Goal: Task Accomplishment & Management: Manage account settings

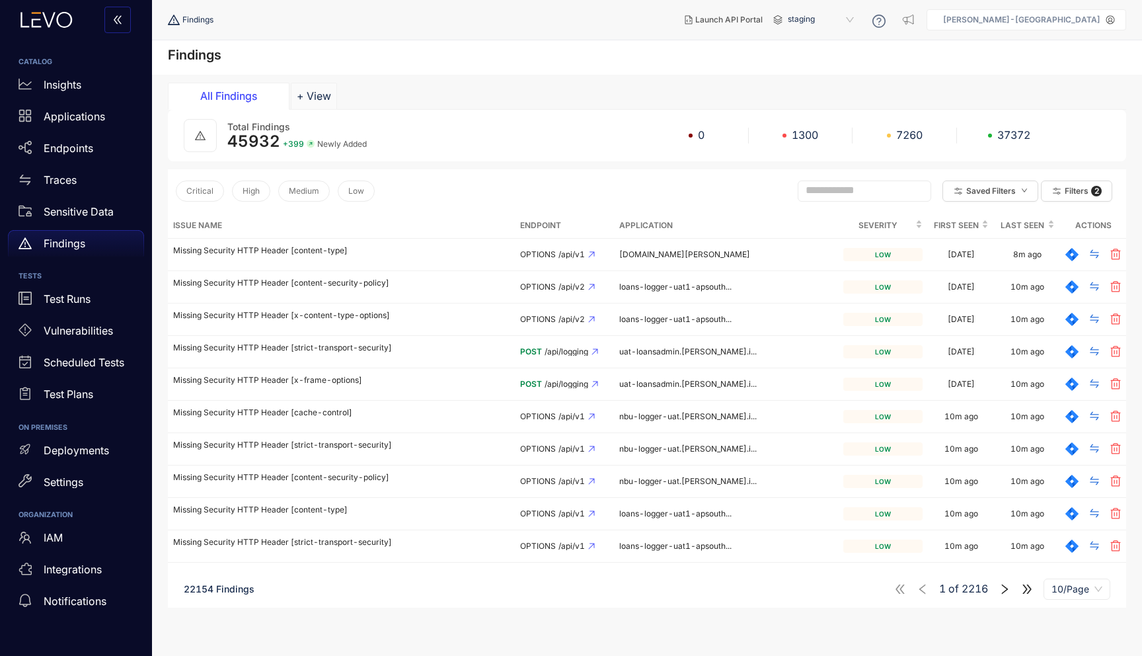
click at [605, 93] on div "All Findings + View" at bounding box center [647, 96] width 959 height 26
click at [102, 207] on p "Sensitive Data" at bounding box center [79, 212] width 70 height 12
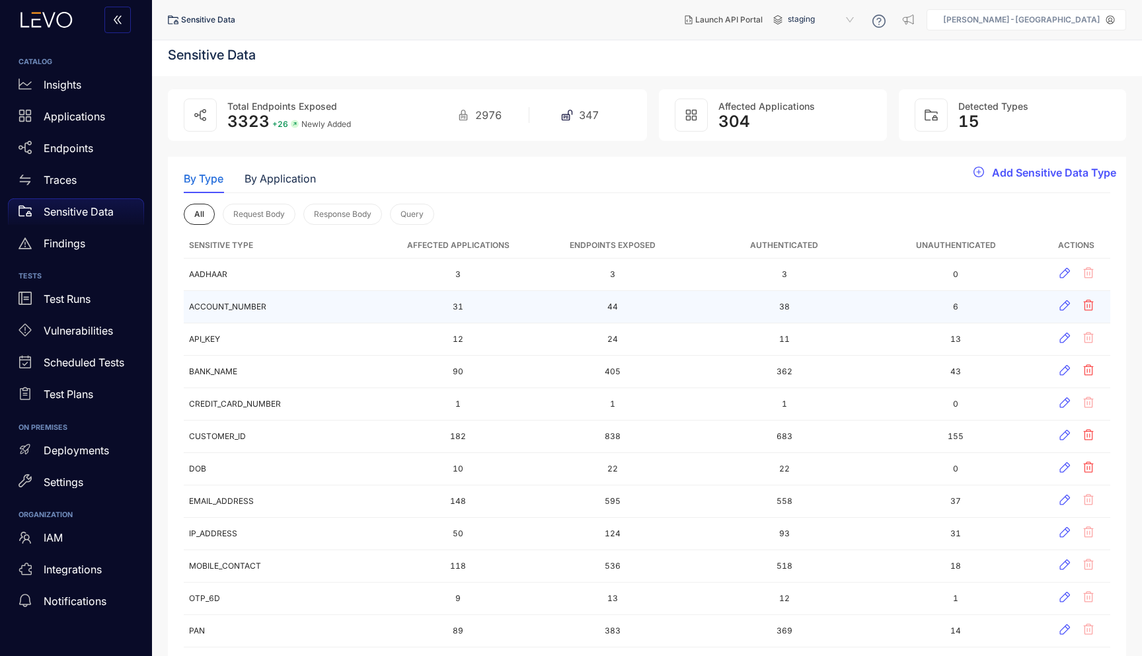
click at [212, 304] on td "ACCOUNT_NUMBER" at bounding box center [287, 307] width 206 height 32
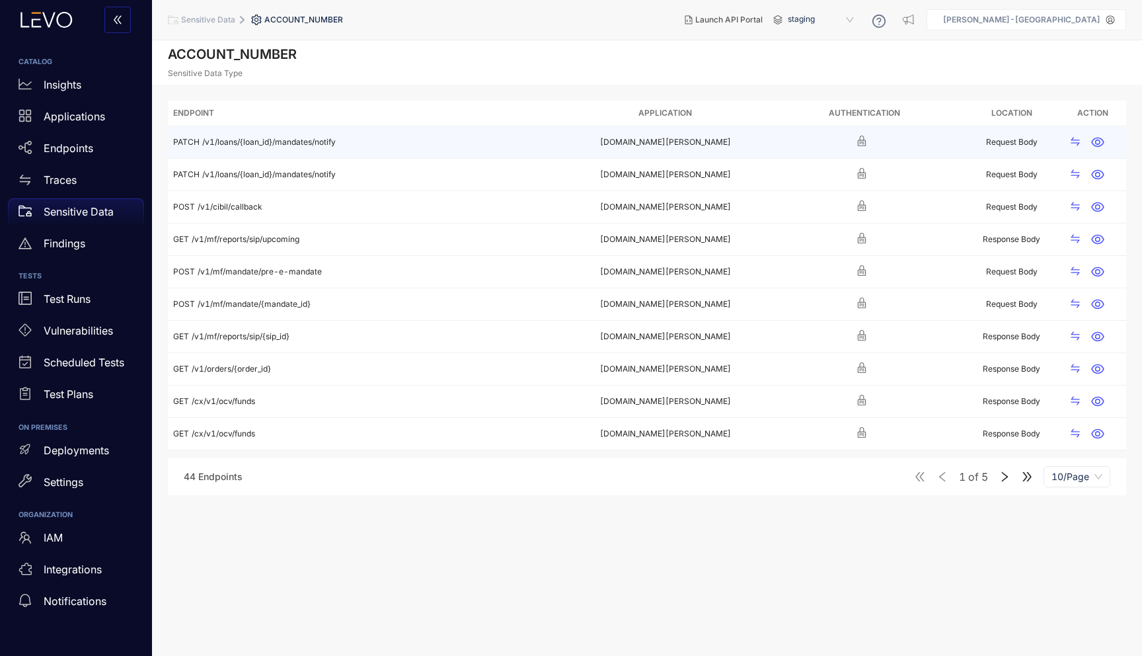
click at [210, 142] on span "/v1/loans/{loan_id}/mandates/notify" at bounding box center [269, 142] width 134 height 10
click at [1107, 134] on button "button" at bounding box center [1098, 142] width 24 height 21
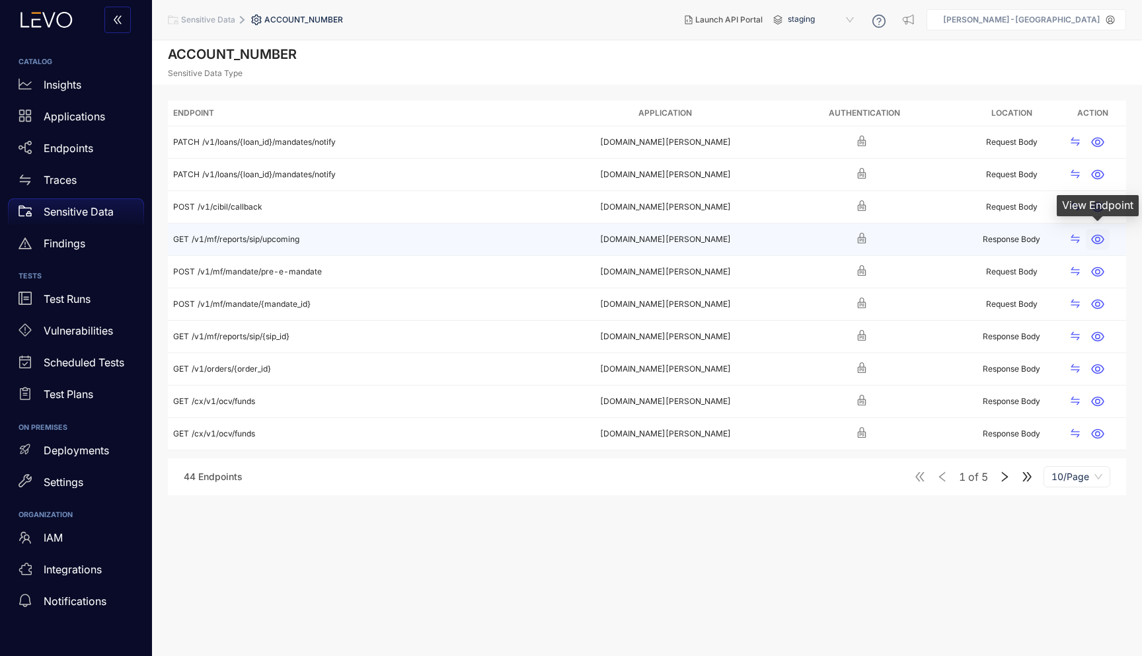
click at [1100, 234] on icon "button" at bounding box center [1097, 239] width 13 height 13
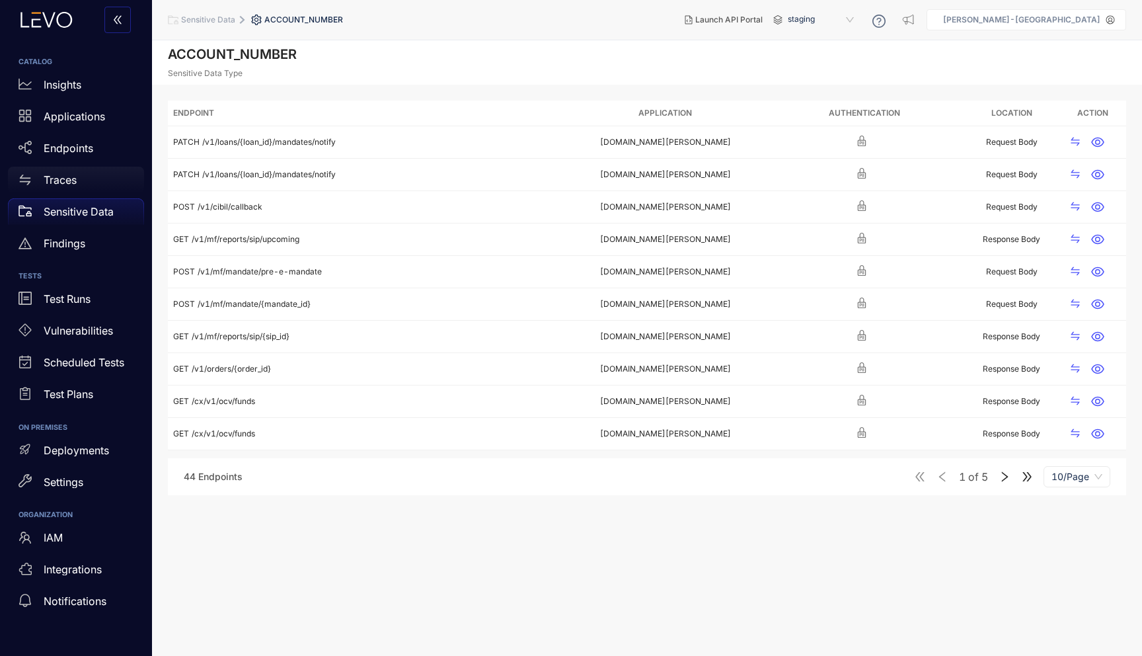
click at [75, 182] on p "Traces" at bounding box center [60, 180] width 33 height 12
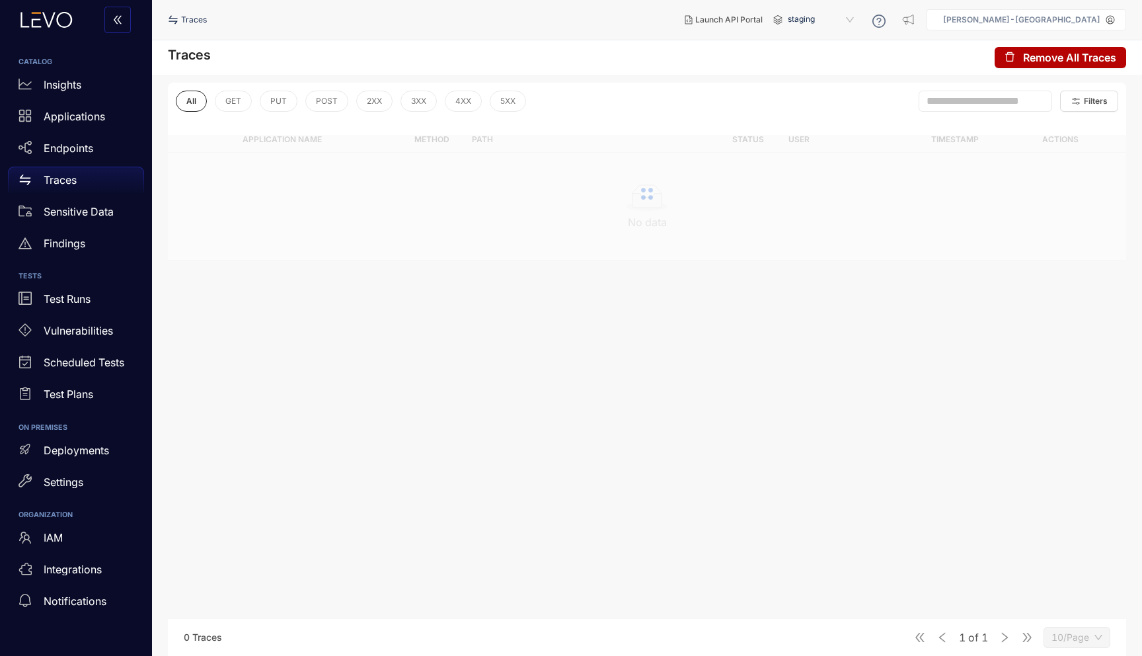
click at [857, 11] on span "staging" at bounding box center [822, 19] width 69 height 21
click at [862, 46] on div "prod" at bounding box center [827, 41] width 69 height 15
click at [857, 16] on span "prod" at bounding box center [822, 19] width 69 height 21
click at [862, 59] on div "staging" at bounding box center [827, 59] width 69 height 15
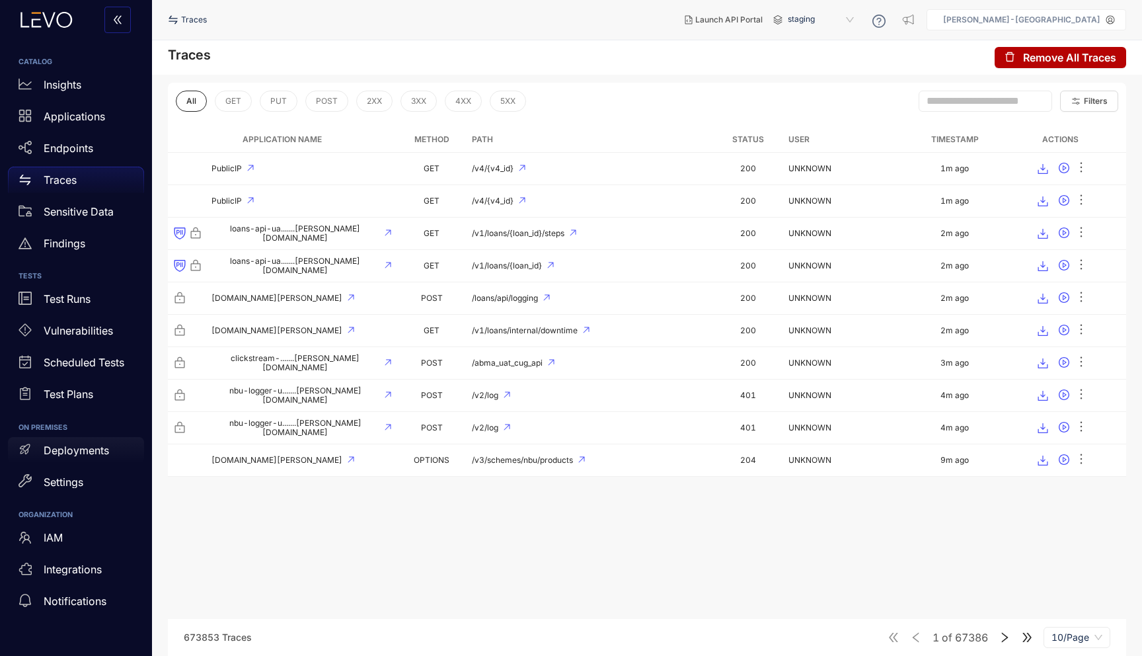
click at [87, 455] on p "Deployments" at bounding box center [76, 450] width 65 height 12
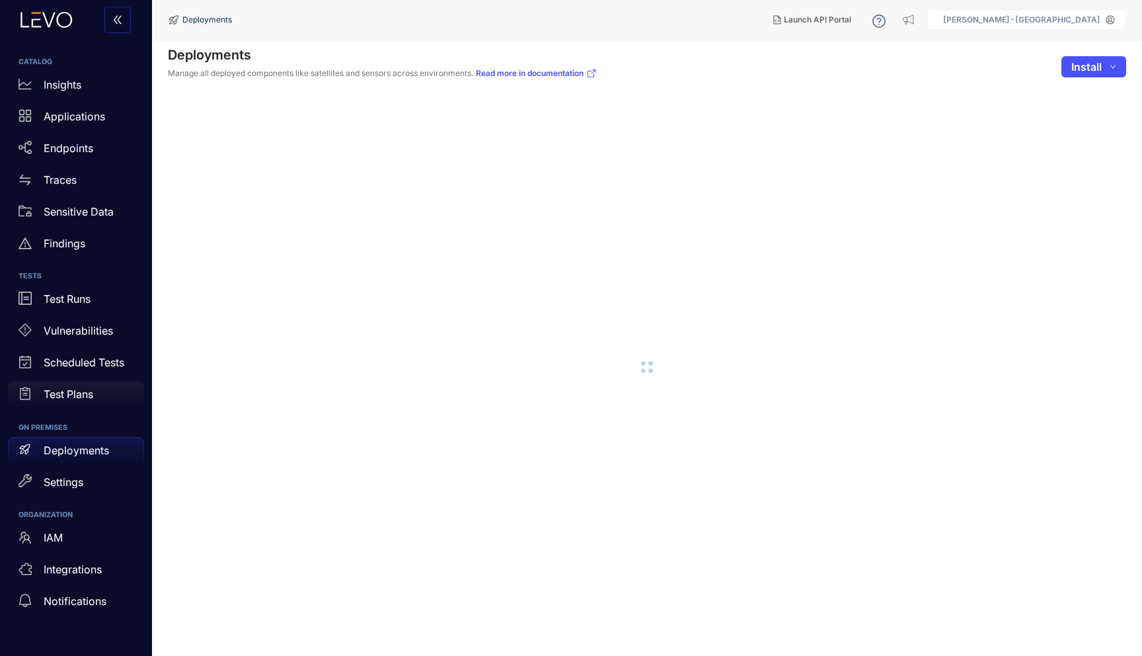
click at [95, 384] on div "Test Plans" at bounding box center [76, 394] width 136 height 26
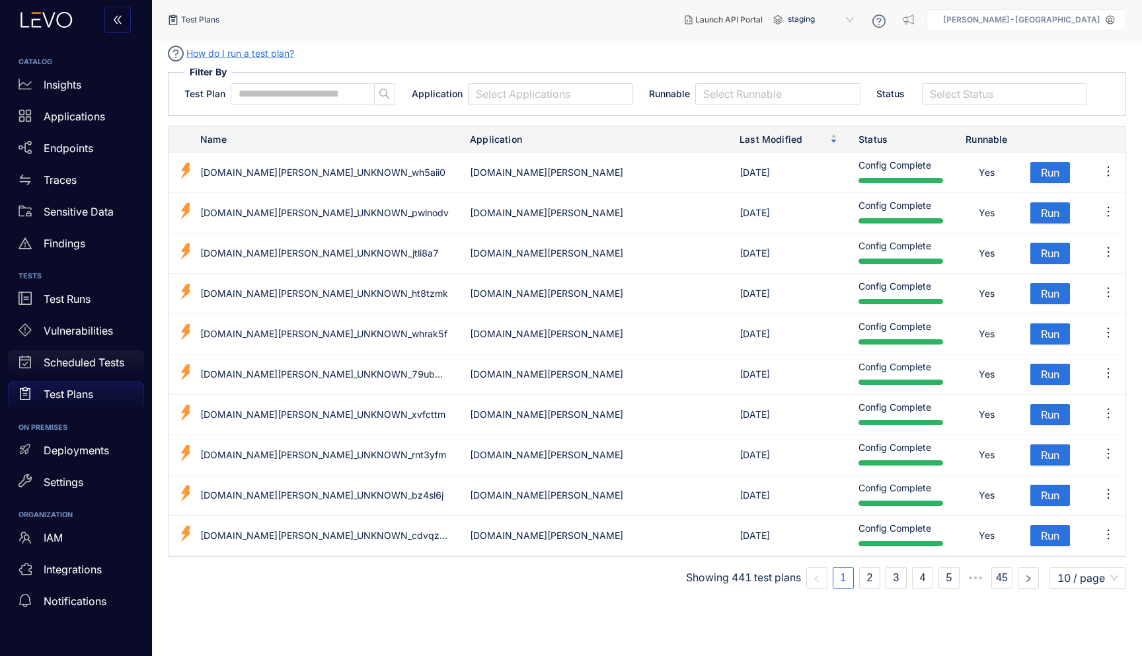
click at [71, 357] on p "Scheduled Tests" at bounding box center [84, 362] width 81 height 12
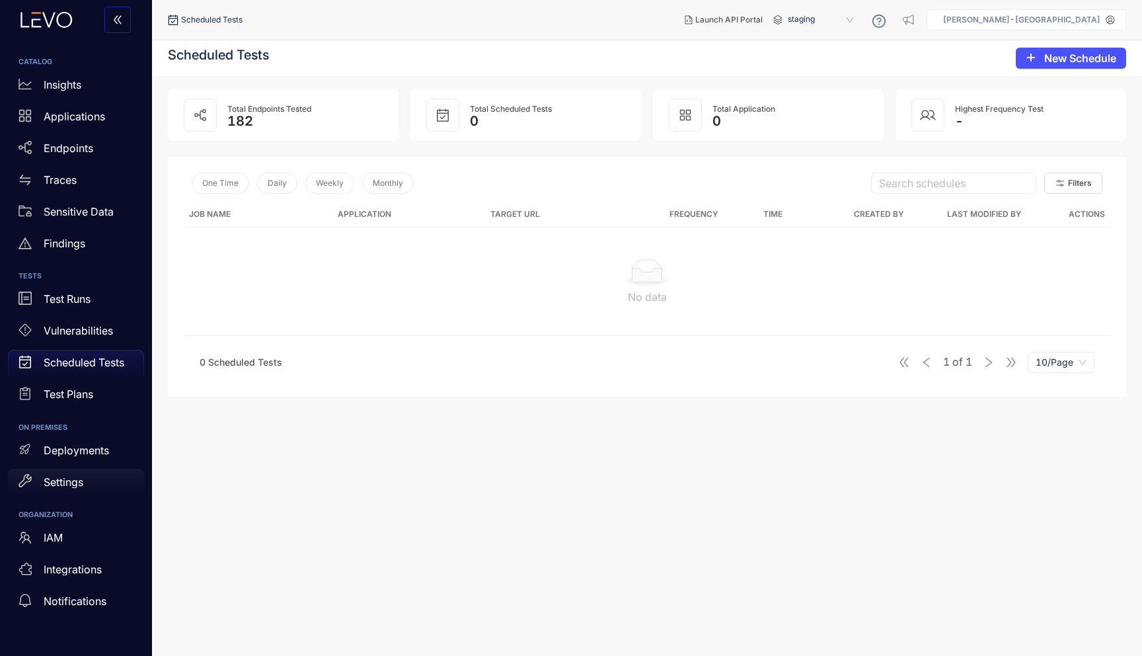
click at [75, 483] on p "Settings" at bounding box center [64, 482] width 40 height 12
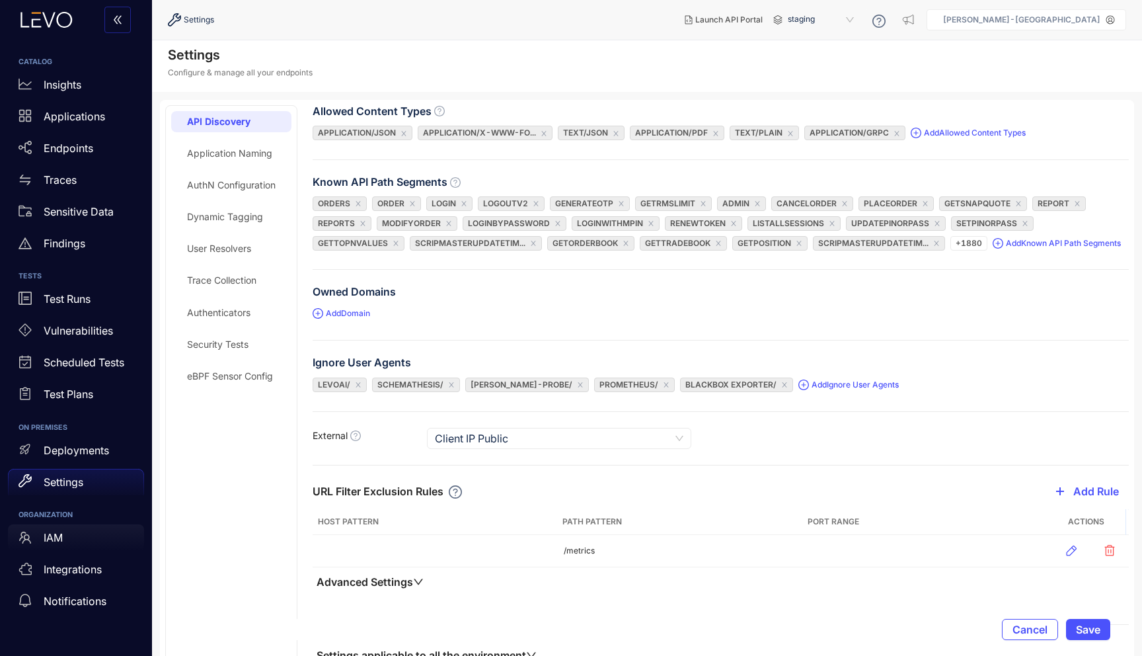
click at [60, 537] on p "IAM" at bounding box center [53, 537] width 19 height 12
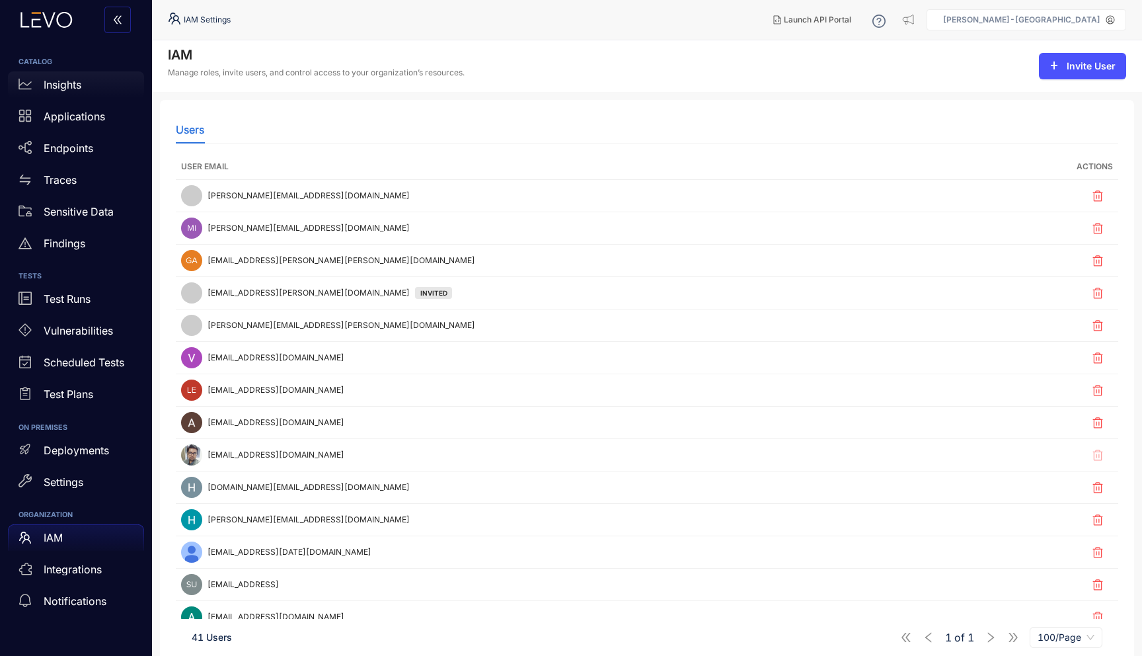
click at [67, 76] on div "Insights" at bounding box center [76, 84] width 136 height 26
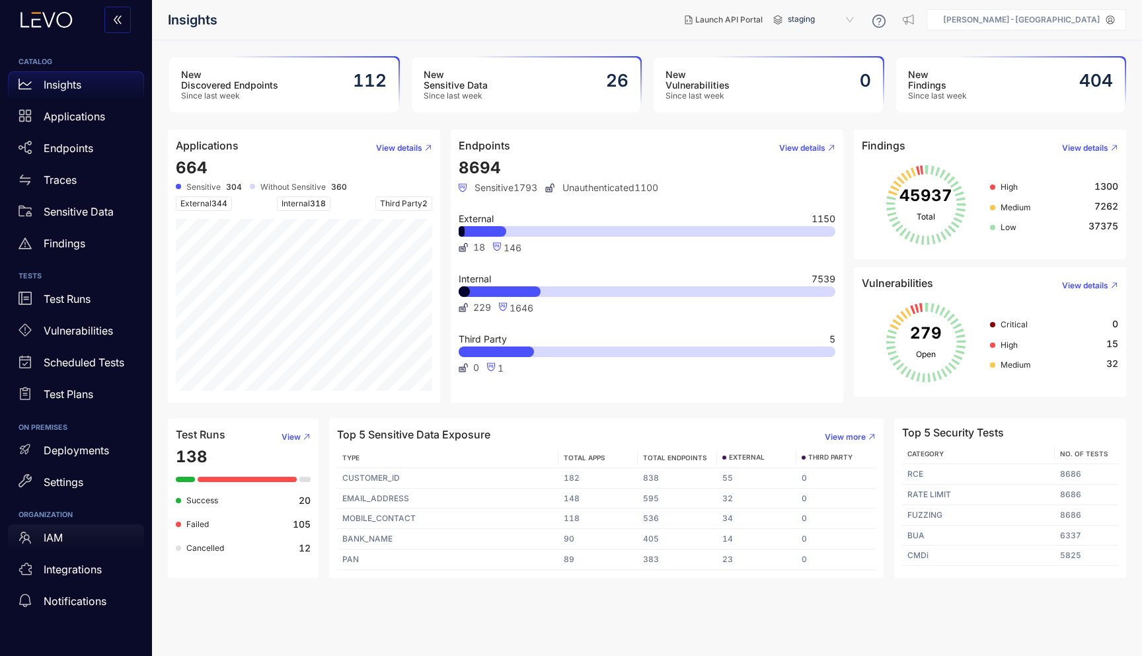
click at [66, 538] on div "IAM" at bounding box center [76, 537] width 136 height 26
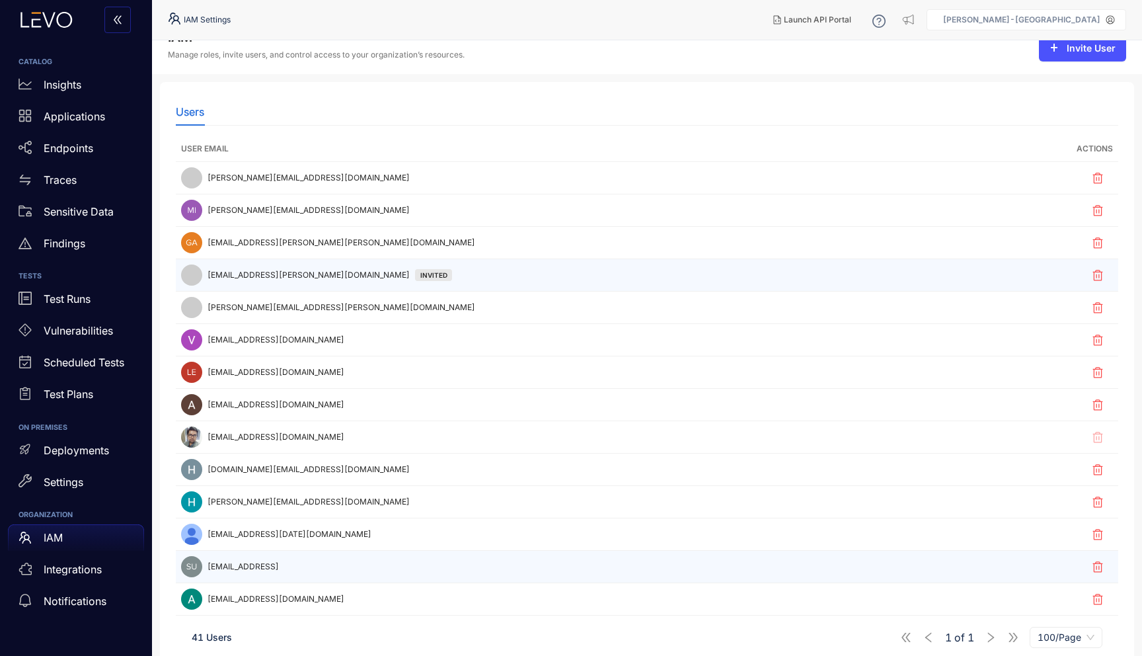
scroll to position [22, 0]
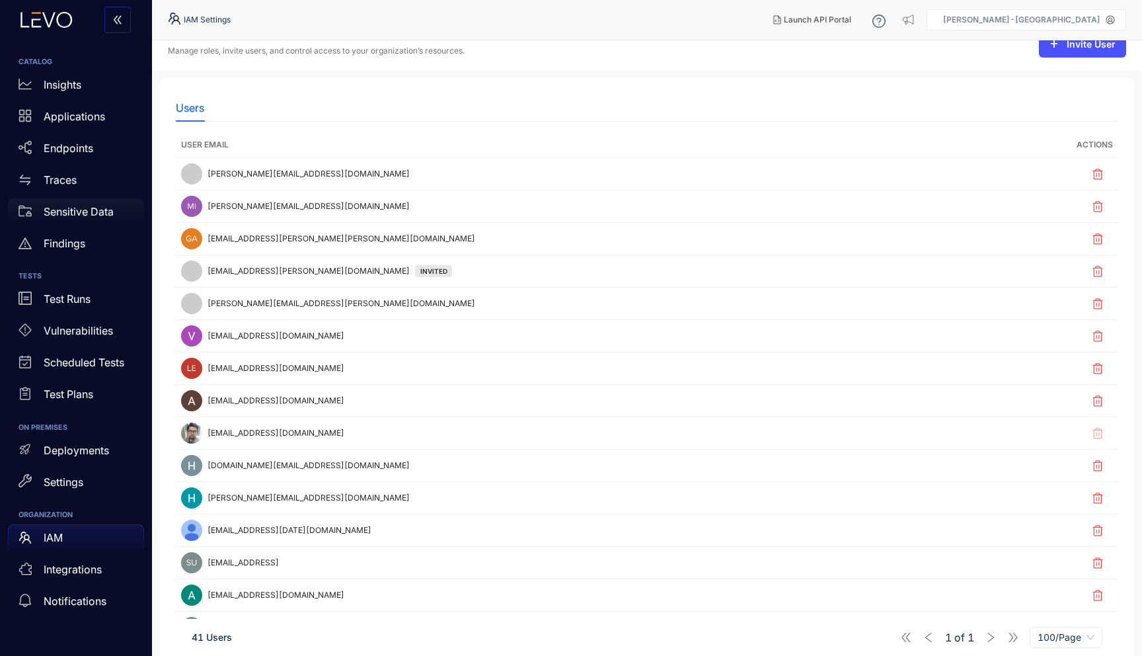
click at [65, 213] on p "Sensitive Data" at bounding box center [79, 212] width 70 height 12
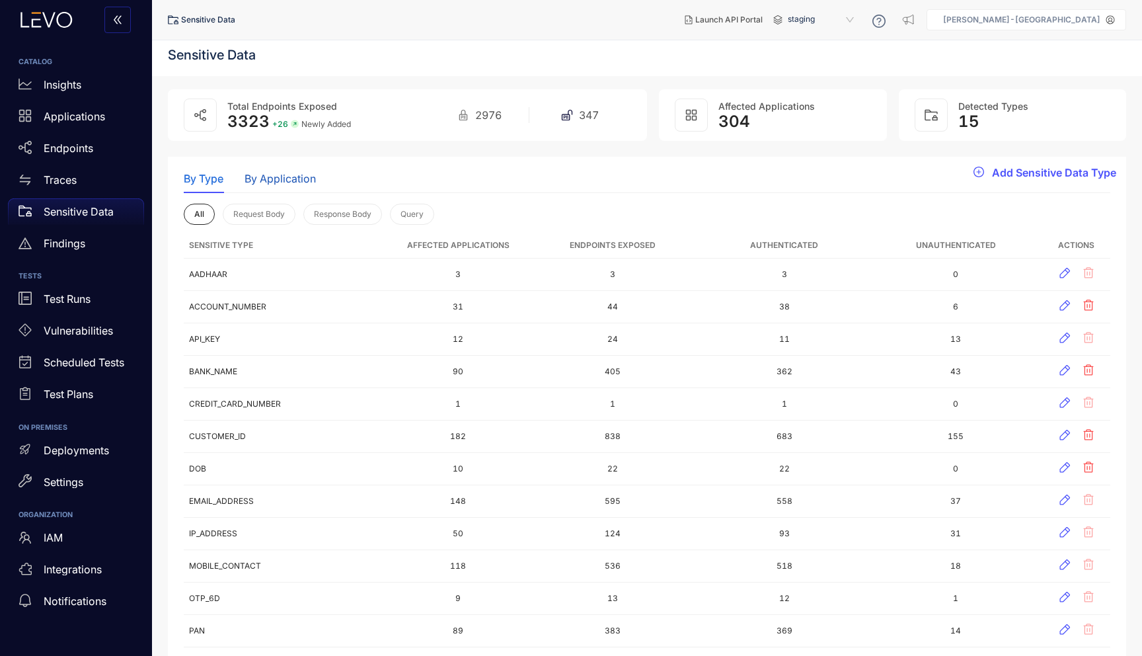
click at [286, 176] on div "By Application" at bounding box center [280, 179] width 71 height 12
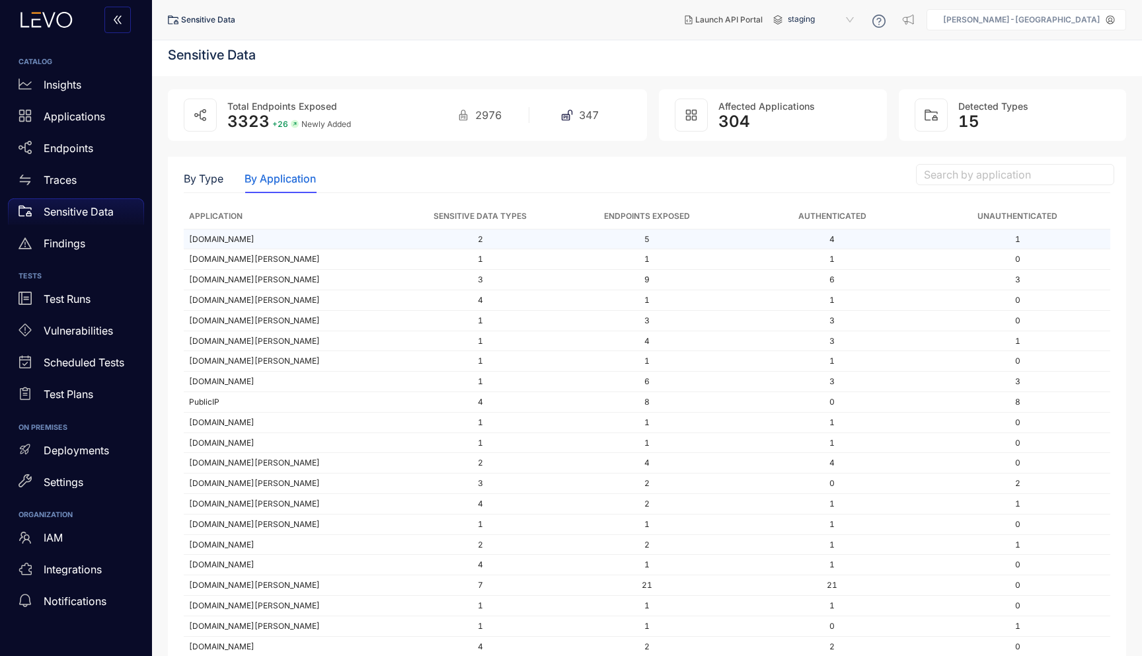
click at [265, 241] on td "[DOMAIN_NAME]" at bounding box center [295, 239] width 222 height 20
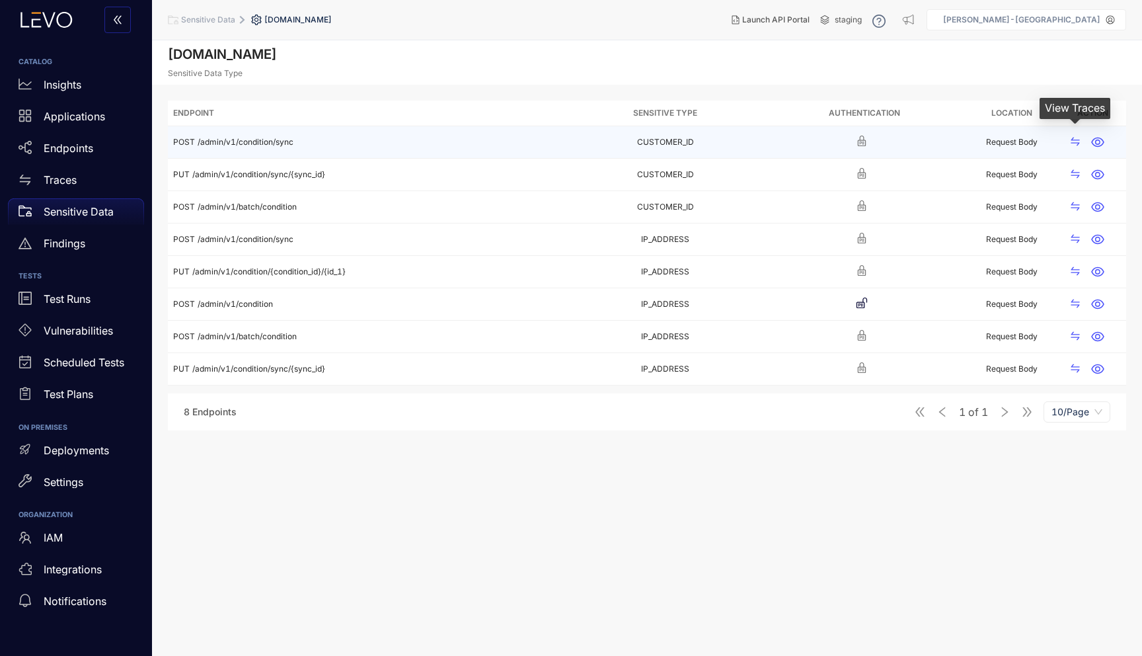
click at [1075, 138] on icon "swap" at bounding box center [1075, 141] width 11 height 11
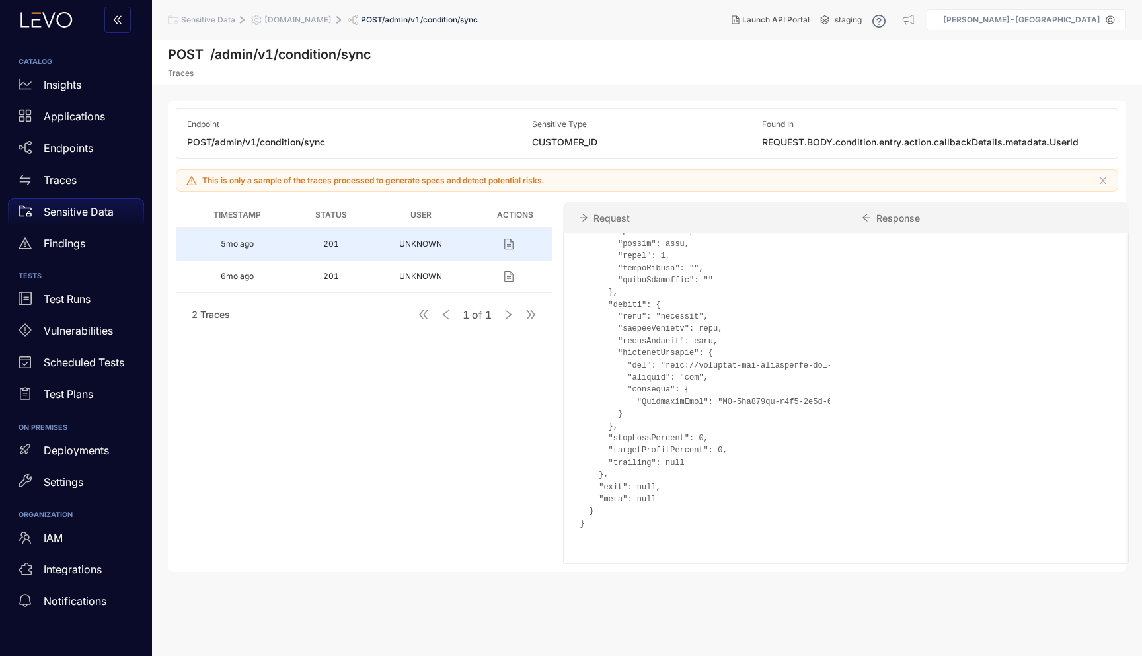
scroll to position [1188, 0]
click at [918, 397] on span ""UserId": "A52978497"" at bounding box center [968, 401] width 100 height 9
drag, startPoint x: 732, startPoint y: 391, endPoint x: 689, endPoint y: 396, distance: 43.2
click at [689, 396] on pre ""UserId": "A52978497" } } }, "stopLossPercent": 0, "targetProfitPercent": 0, "t…" at bounding box center [705, 36] width 251 height 985
click at [763, 426] on pre ""UserId": "A52978497" } } }, "stopLossPercent": 0, "targetProfitPercent": 0, "t…" at bounding box center [705, 36] width 251 height 985
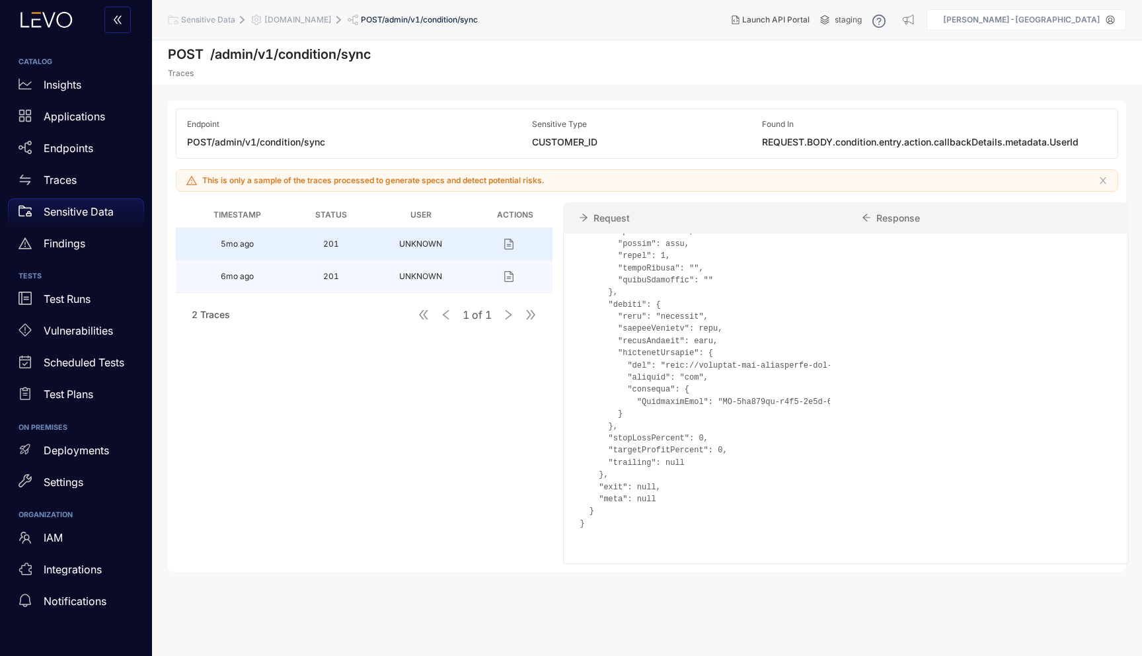
click at [311, 270] on td "201" at bounding box center [331, 276] width 66 height 32
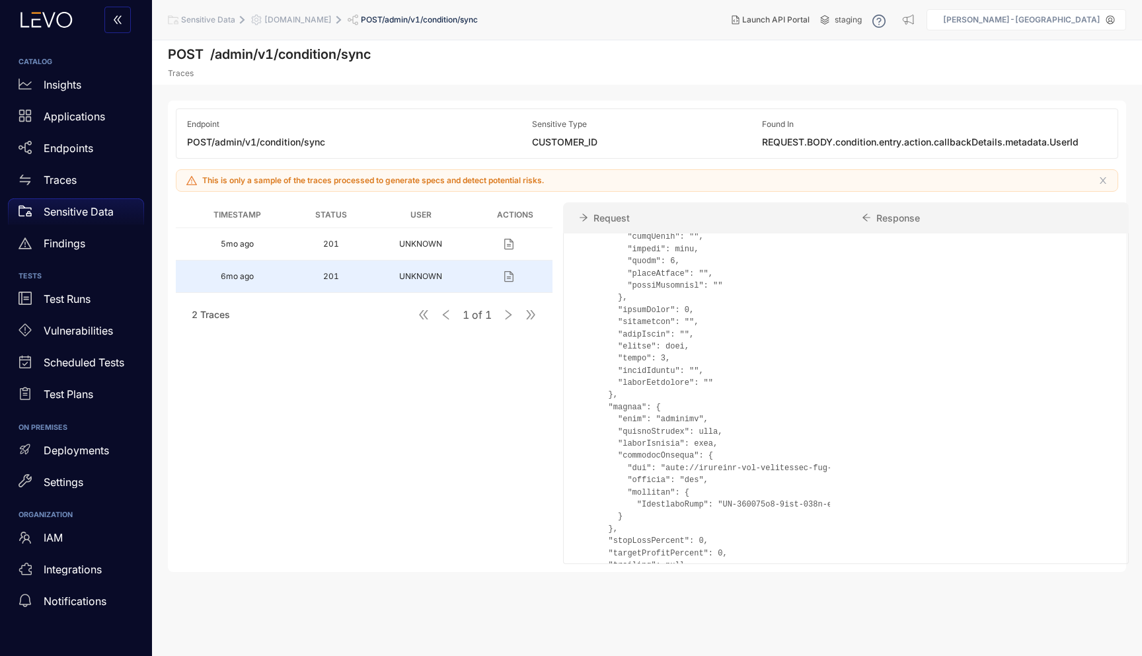
scroll to position [1805, 0]
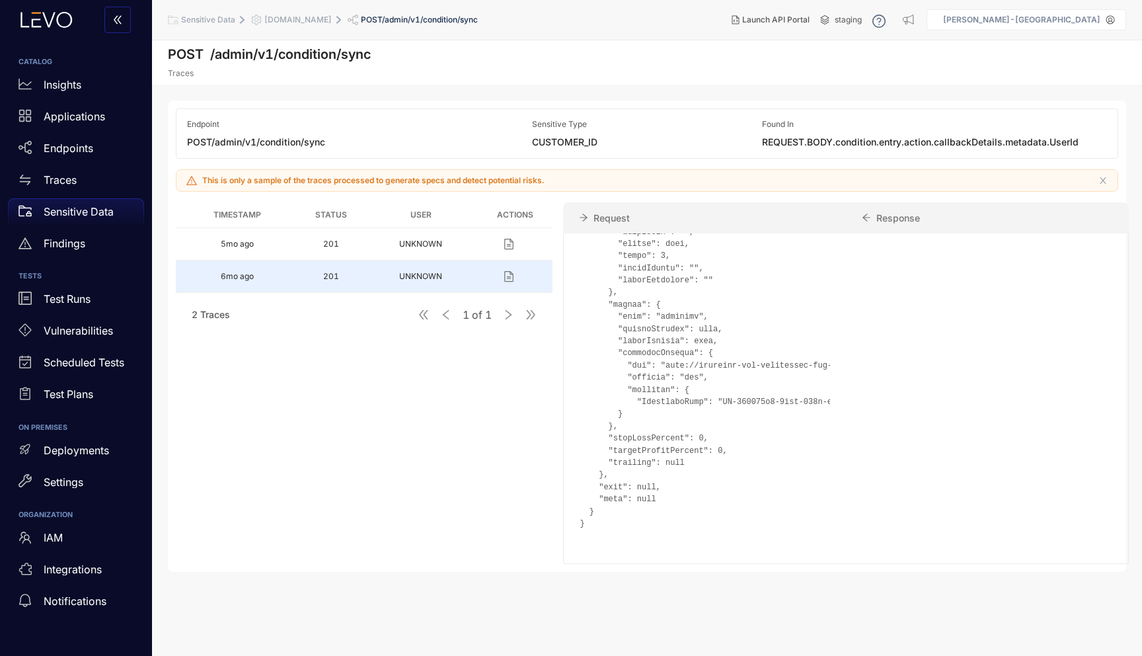
click at [918, 397] on span ""UserId": "A959383"" at bounding box center [963, 401] width 91 height 9
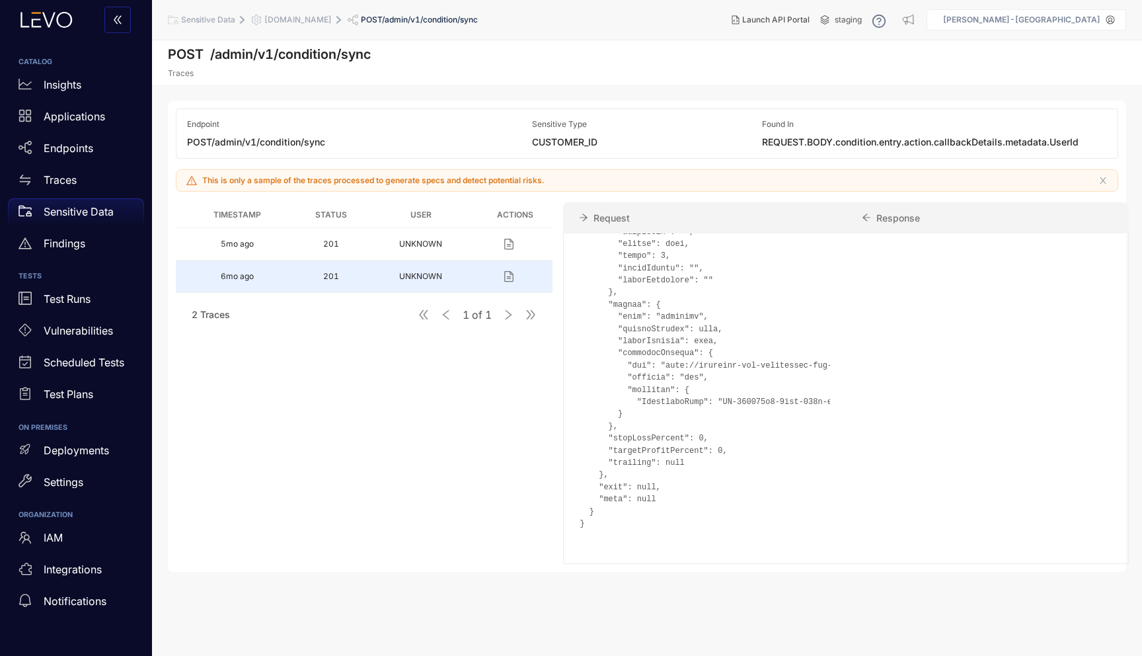
click at [332, 22] on span "[DOMAIN_NAME]" at bounding box center [297, 19] width 67 height 9
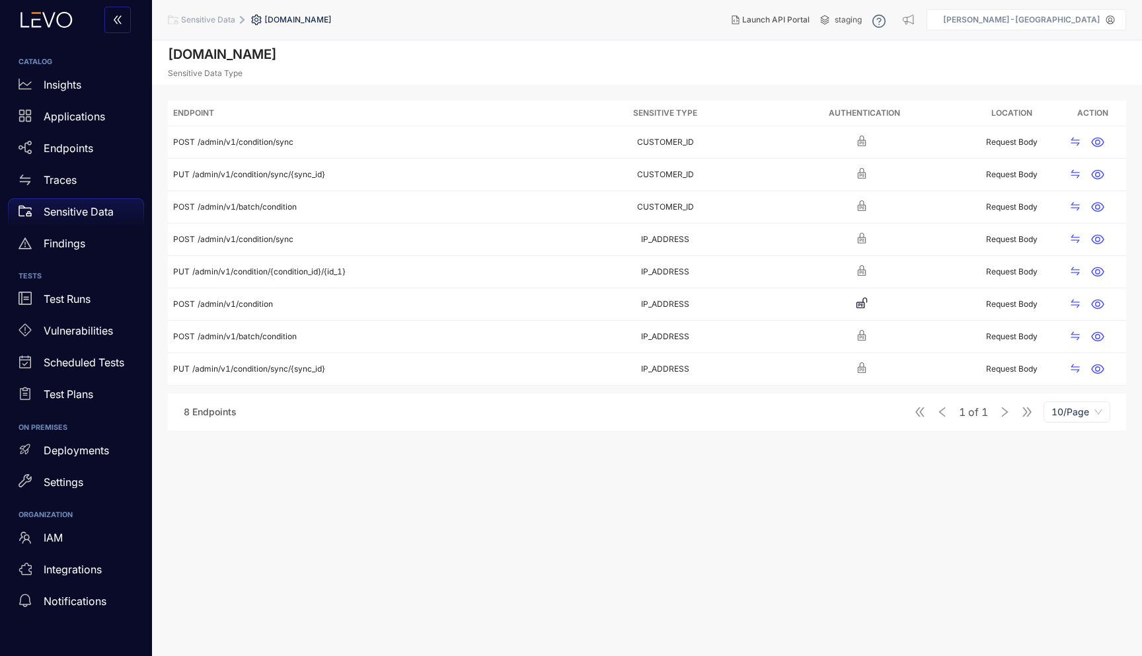
click at [211, 22] on span "Sensitive Data" at bounding box center [208, 19] width 54 height 9
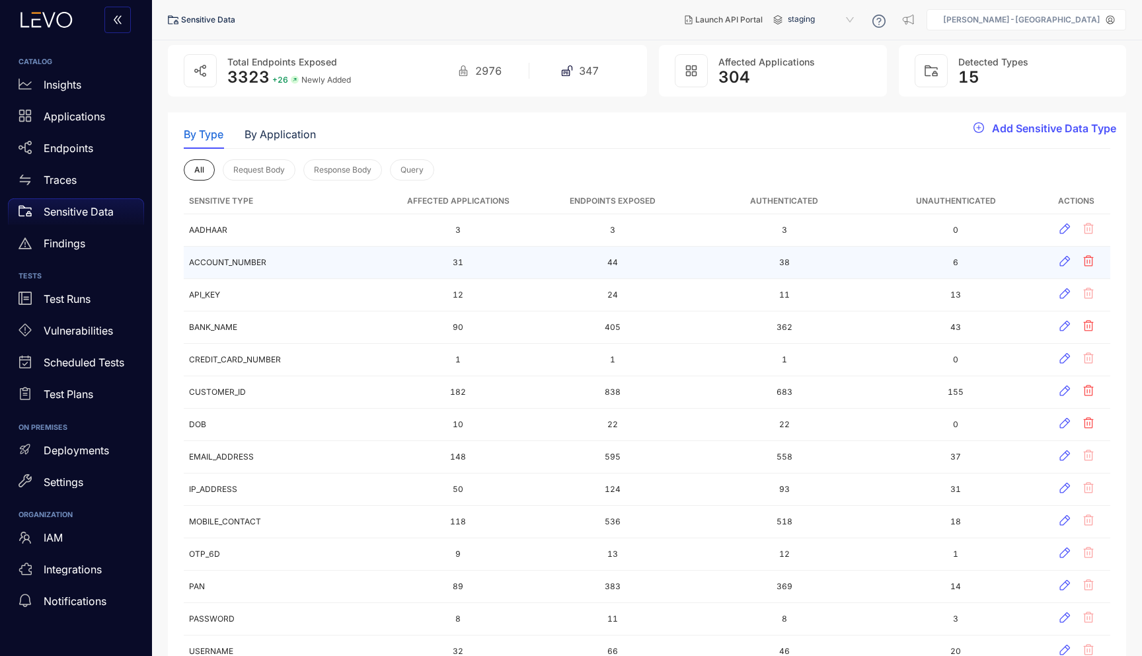
scroll to position [52, 0]
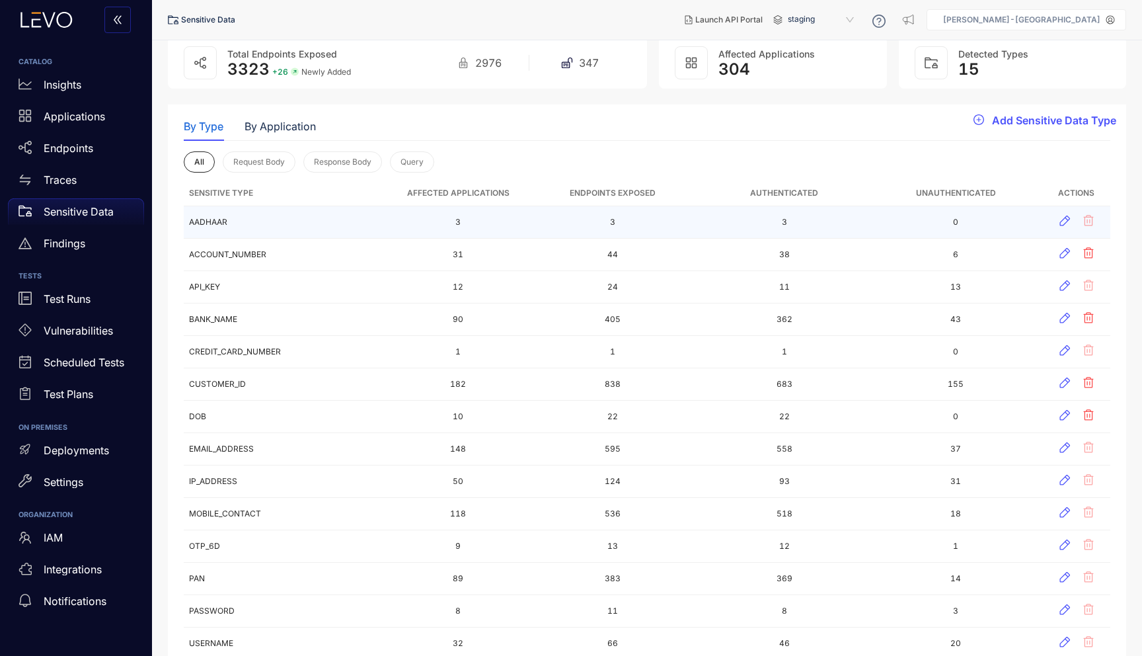
click at [216, 224] on td "AADHAAR" at bounding box center [287, 222] width 206 height 32
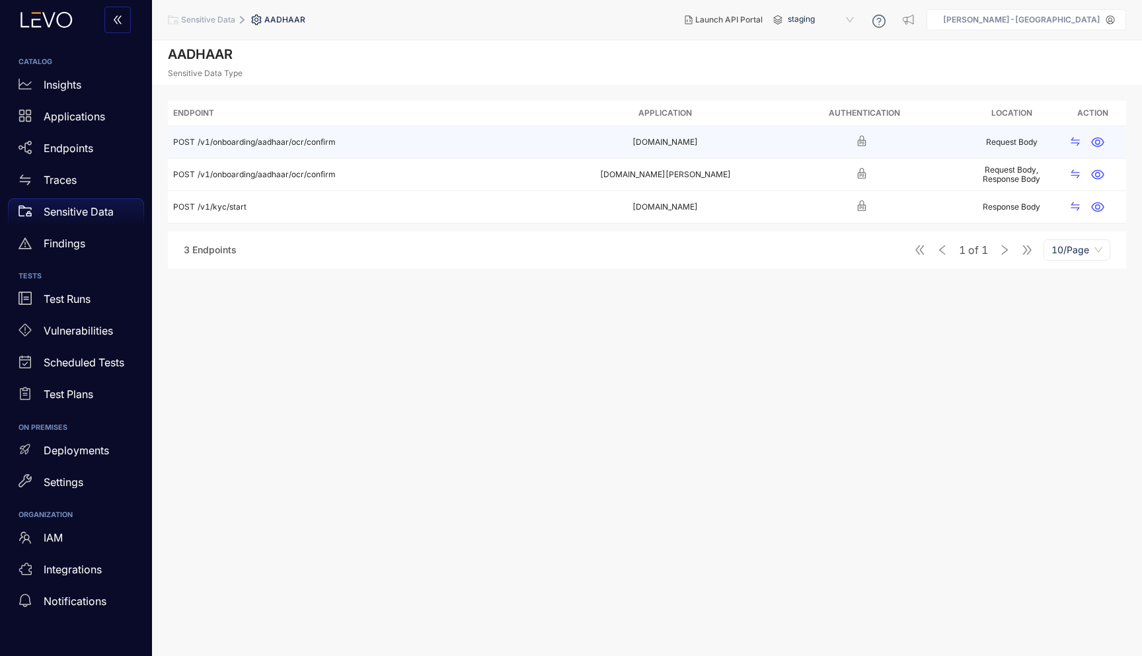
click at [699, 146] on td "[DOMAIN_NAME]" at bounding box center [665, 142] width 199 height 32
click at [590, 136] on td "[DOMAIN_NAME]" at bounding box center [665, 142] width 199 height 32
click at [1074, 143] on icon "swap" at bounding box center [1075, 141] width 9 height 9
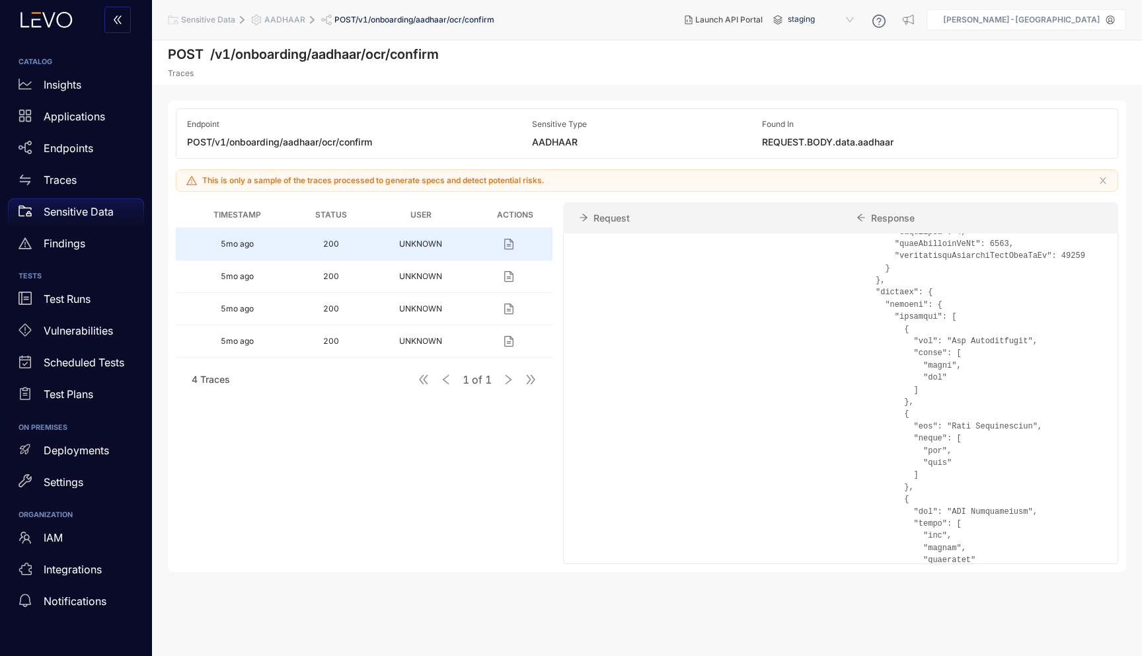
scroll to position [709, 0]
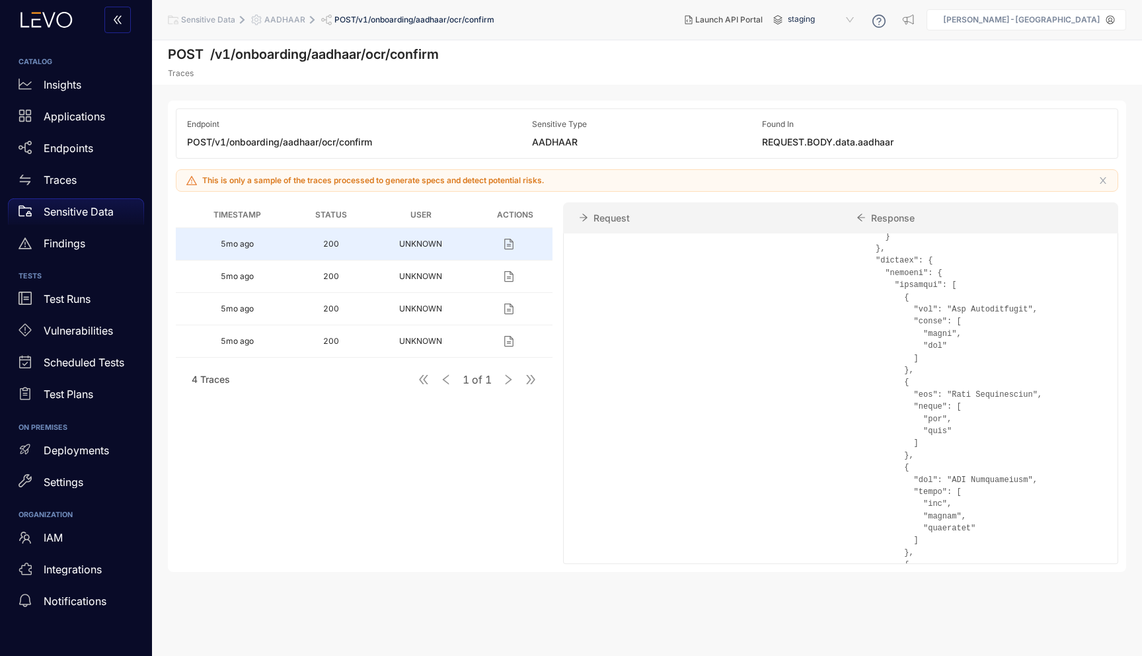
click at [889, 140] on span ""aadhaar": "502062443619"" at bounding box center [948, 135] width 119 height 9
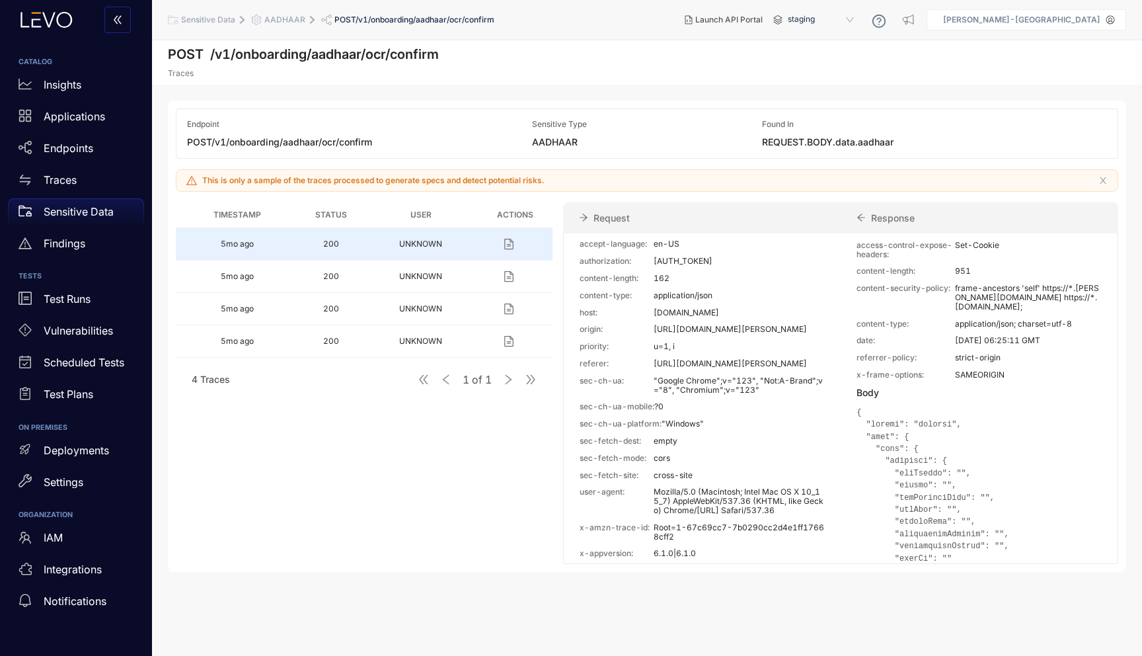
scroll to position [0, 0]
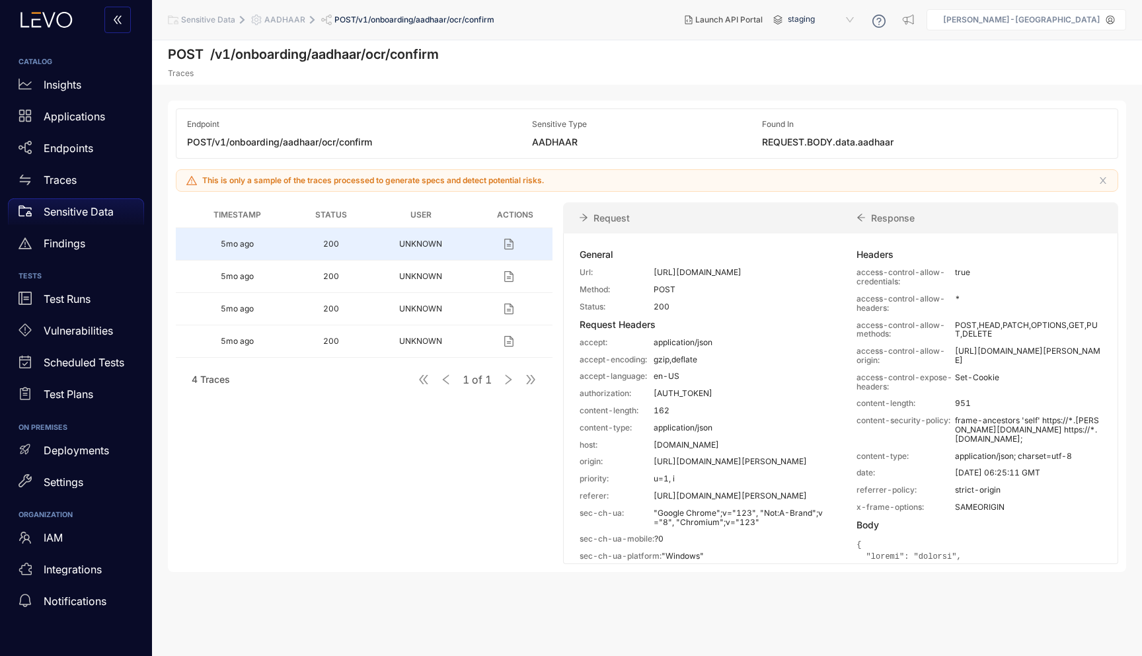
drag, startPoint x: 682, startPoint y: 274, endPoint x: 770, endPoint y: 276, distance: 87.9
click at [770, 276] on p "[URL][DOMAIN_NAME]" at bounding box center [740, 272] width 172 height 9
click at [784, 330] on div "Request Headers" at bounding box center [702, 324] width 245 height 11
click at [680, 311] on p "200" at bounding box center [740, 306] width 172 height 9
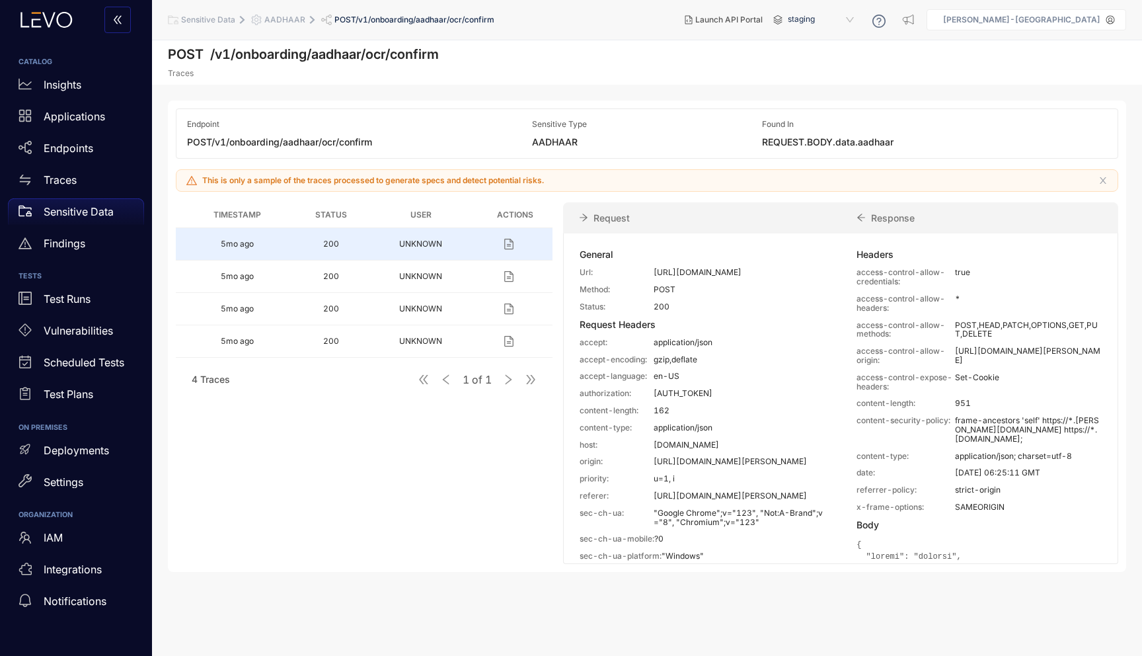
click at [659, 276] on p "[URL][DOMAIN_NAME]" at bounding box center [740, 272] width 172 height 9
drag, startPoint x: 806, startPoint y: 281, endPoint x: 652, endPoint y: 275, distance: 154.1
click at [654, 275] on p "[URL][DOMAIN_NAME]" at bounding box center [740, 272] width 172 height 9
click at [658, 294] on p "POST" at bounding box center [740, 289] width 172 height 9
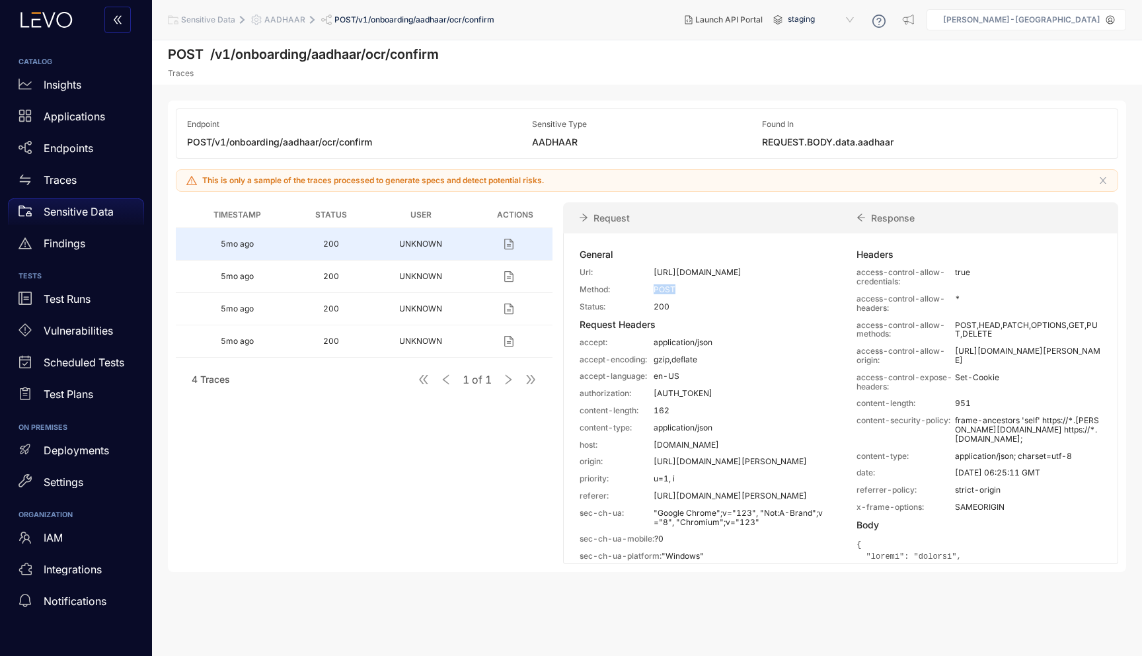
drag, startPoint x: 760, startPoint y: 272, endPoint x: 735, endPoint y: 272, distance: 24.5
click at [735, 272] on p "[URL][DOMAIN_NAME]" at bounding box center [740, 272] width 172 height 9
click at [750, 270] on p "[URL][DOMAIN_NAME]" at bounding box center [740, 272] width 172 height 9
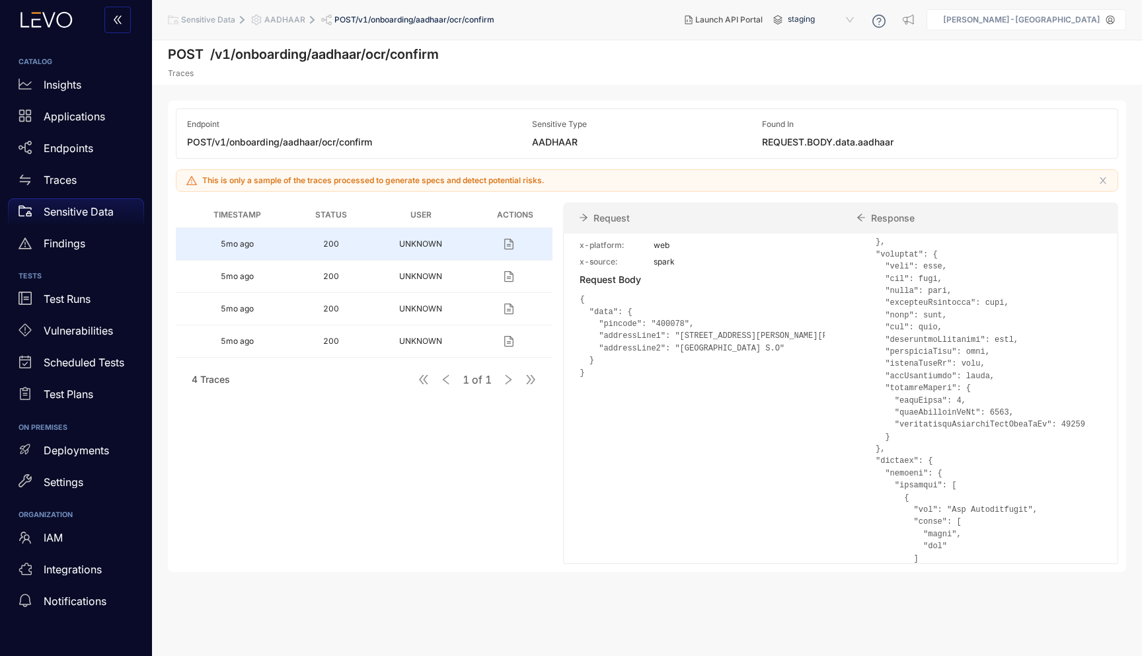
scroll to position [521, 0]
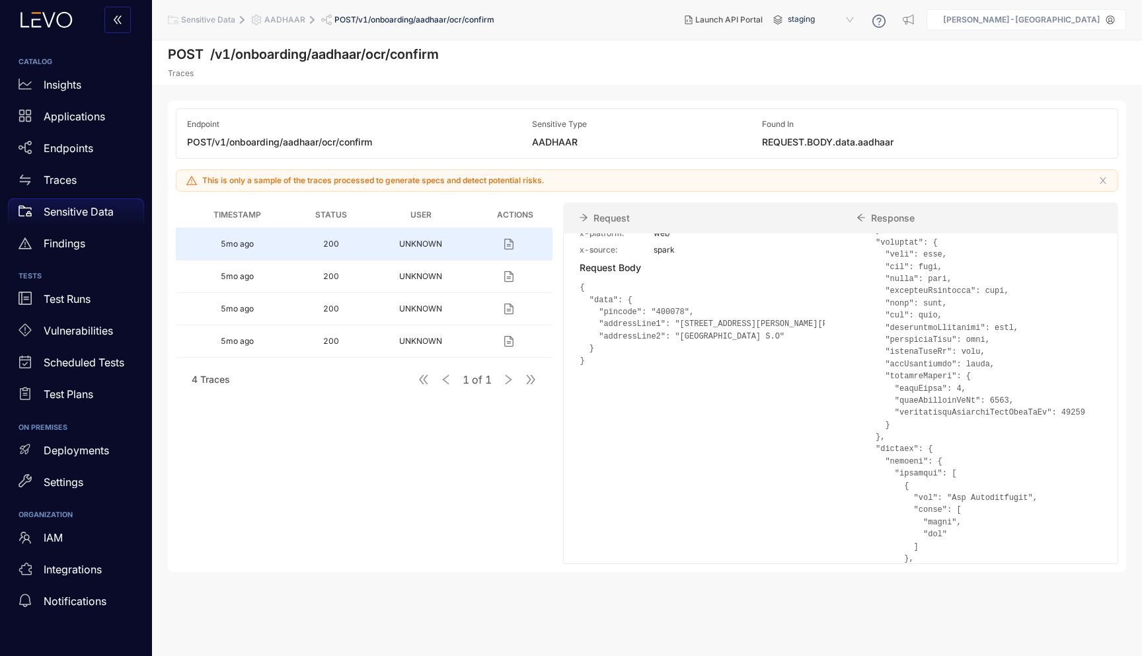
click at [676, 366] on pre "{ "data": { "pincode": "400078", "addressLine1": "[STREET_ADDRESS][PERSON_NAME]…" at bounding box center [702, 323] width 245 height 85
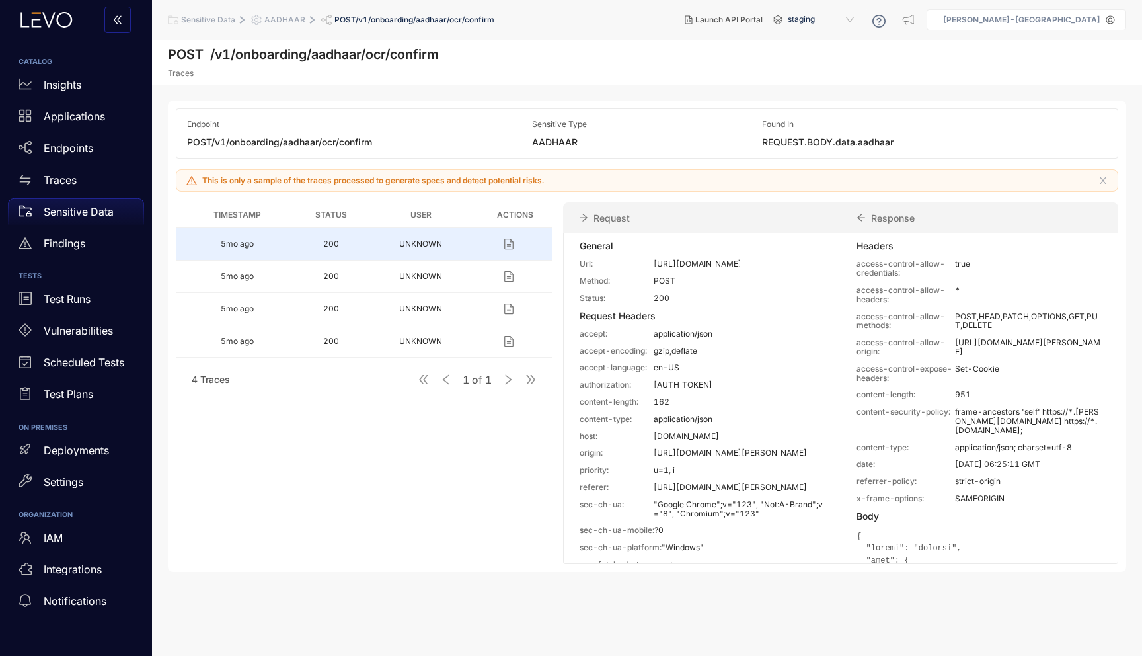
scroll to position [8, 0]
click at [748, 286] on p "POST" at bounding box center [740, 281] width 172 height 9
click at [857, 20] on span "staging" at bounding box center [822, 19] width 69 height 21
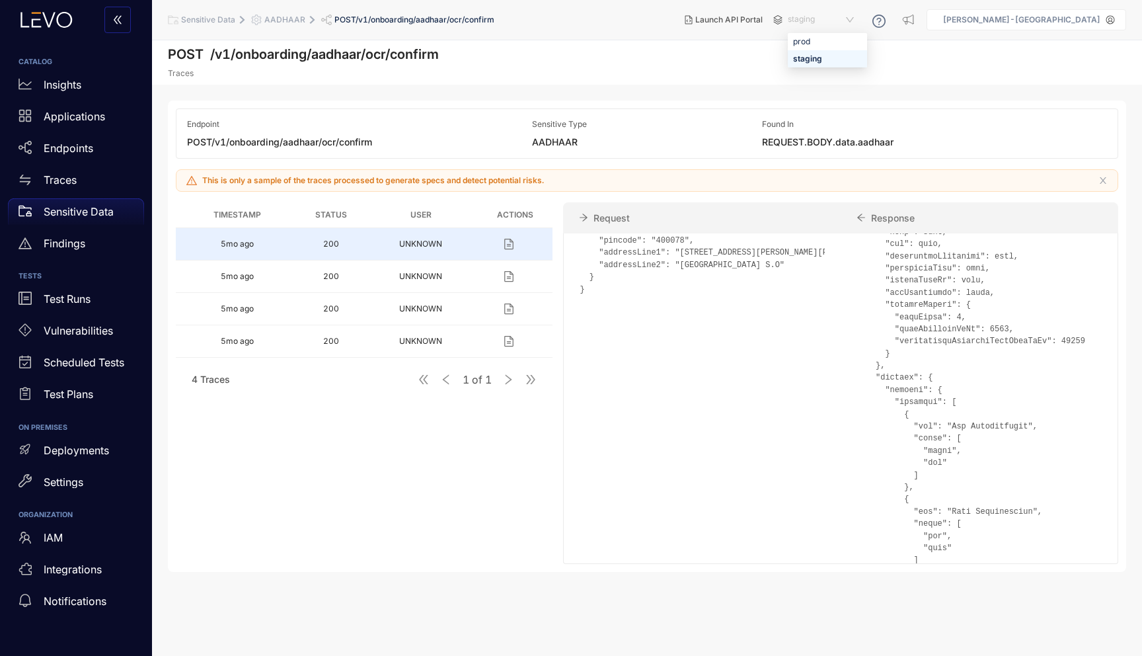
scroll to position [604, 0]
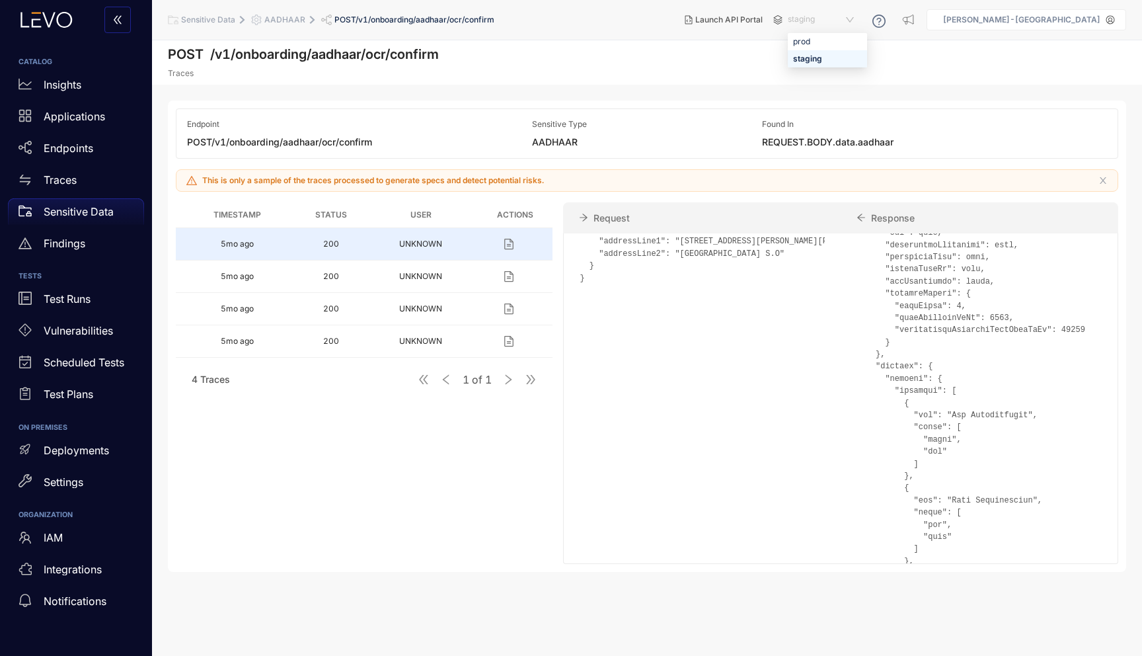
click at [889, 246] on span ""aadhaar": "502062443619"" at bounding box center [948, 241] width 119 height 9
drag, startPoint x: 584, startPoint y: 352, endPoint x: 691, endPoint y: 428, distance: 132.2
click at [691, 284] on pre "{ "data": { "pincode": "400078", "addressLine1": "[STREET_ADDRESS][PERSON_NAME]…" at bounding box center [702, 240] width 245 height 85
click at [519, 163] on div "Endpoint POST /v1/onboarding/aadhaar/ocr/confirm Sensitive Type AADHAAR Found I…" at bounding box center [647, 335] width 959 height 471
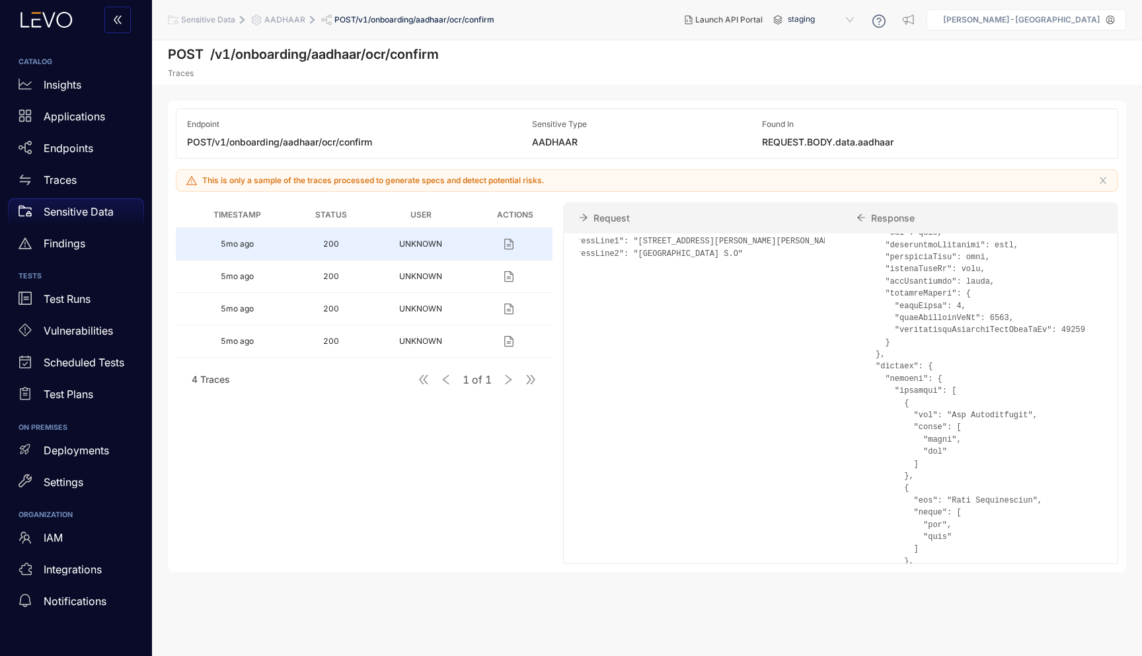
scroll to position [0, 66]
drag, startPoint x: 588, startPoint y: 360, endPoint x: 831, endPoint y: 414, distance: 249.4
click at [831, 414] on div "General Url: [URL][DOMAIN_NAME] Method: POST Status: 200 Request Headers accept…" at bounding box center [702, 294] width 277 height 1328
click at [676, 455] on div "General Url: [URL][DOMAIN_NAME] Method: POST Status: 200 Request Headers accept…" at bounding box center [702, 294] width 277 height 1328
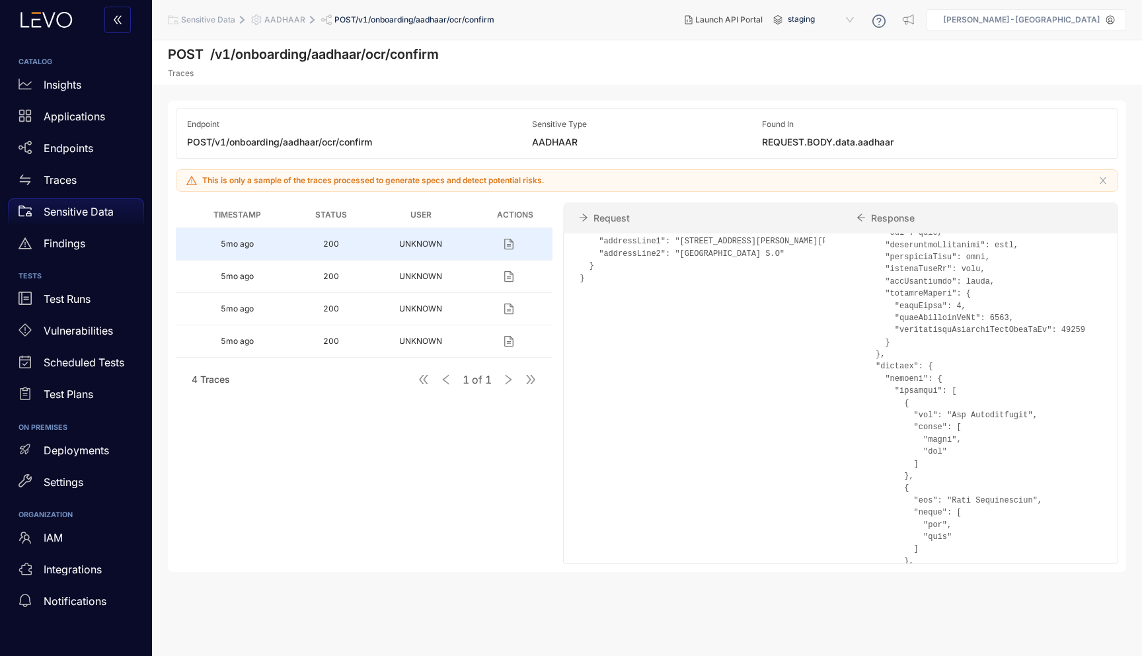
click at [680, 282] on code "{ "data": { "pincode": "400078", "addressLine1": "[STREET_ADDRESS][PERSON_NAME]…" at bounding box center [796, 241] width 433 height 82
click at [754, 284] on pre "{ "data": { "pincode": "400078", "addressLine1": "[STREET_ADDRESS][PERSON_NAME]…" at bounding box center [702, 240] width 245 height 85
drag, startPoint x: 590, startPoint y: 360, endPoint x: 768, endPoint y: 426, distance: 189.9
click at [768, 284] on pre "{ "data": { "pincode": "400078", "addressLine1": "[STREET_ADDRESS][PERSON_NAME]…" at bounding box center [702, 240] width 245 height 85
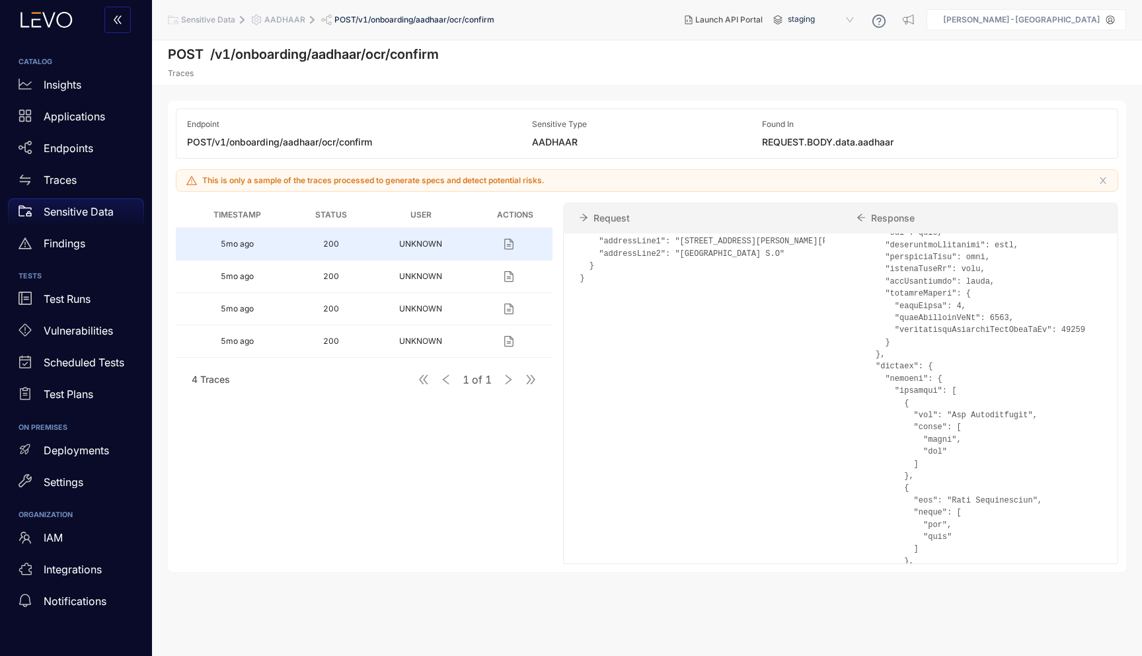
click at [889, 246] on span ""aadhaar": "502062443619"" at bounding box center [948, 241] width 119 height 9
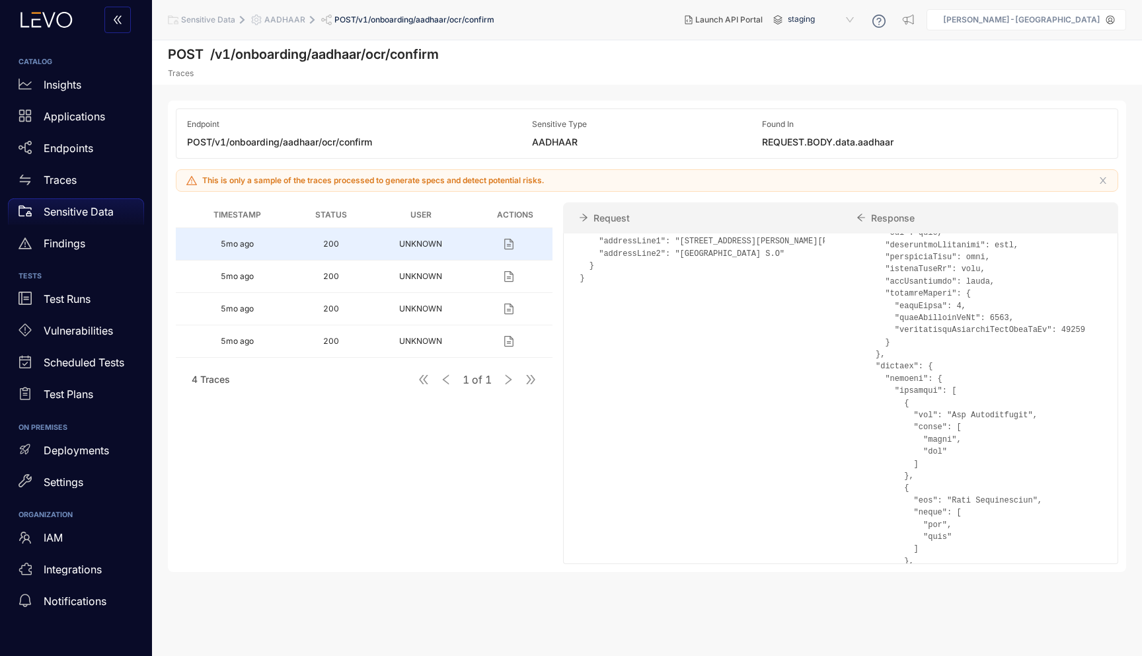
click at [889, 246] on span ""aadhaar": "502062443619"" at bounding box center [948, 241] width 119 height 9
click at [704, 460] on div "General Url: [URL][DOMAIN_NAME] Method: POST Status: 200 Request Headers accept…" at bounding box center [702, 294] width 277 height 1328
click at [889, 246] on span ""aadhaar": "502062443619"" at bounding box center [948, 241] width 119 height 9
click at [55, 479] on p "Settings" at bounding box center [64, 482] width 40 height 12
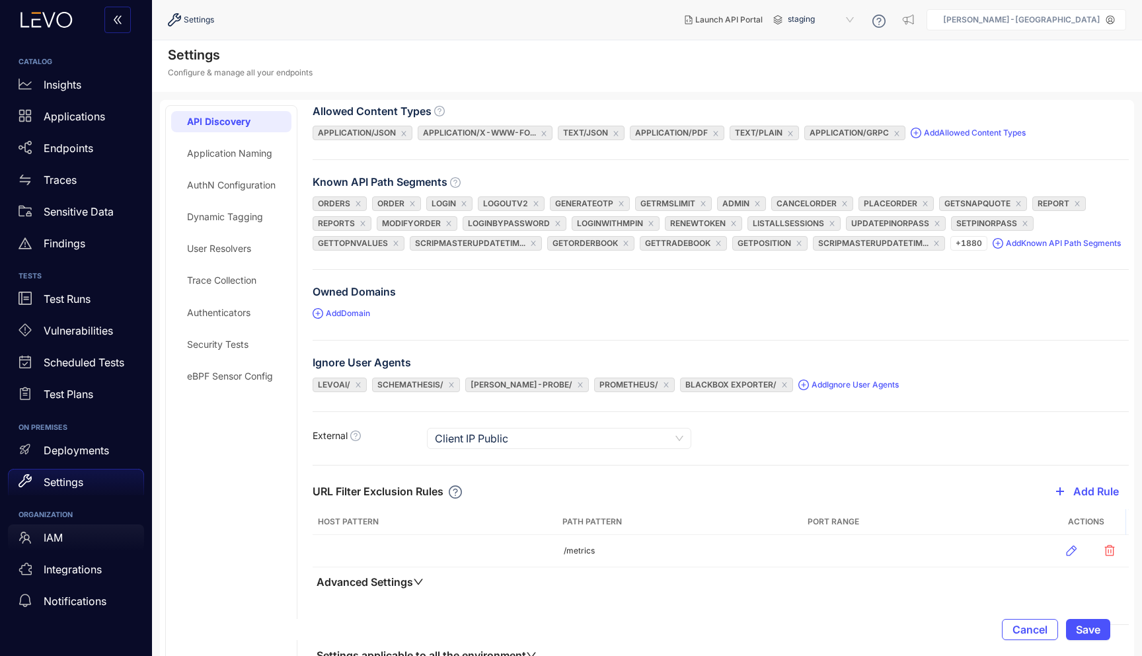
click at [59, 541] on p "IAM" at bounding box center [53, 537] width 19 height 12
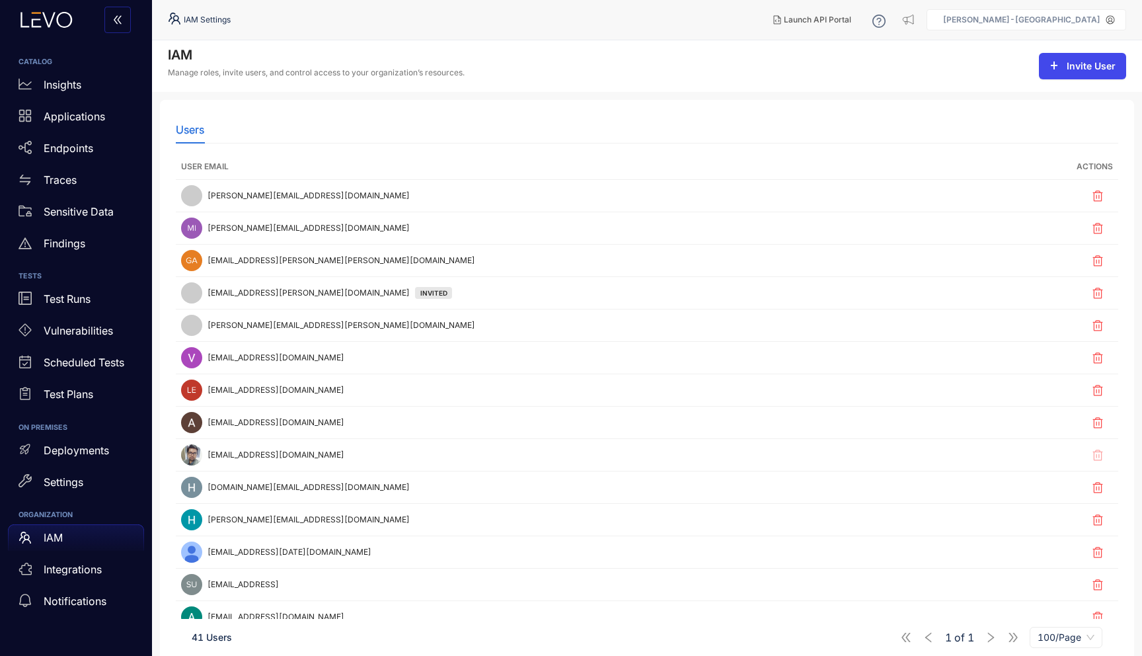
click at [1092, 75] on button "Invite User" at bounding box center [1082, 66] width 87 height 26
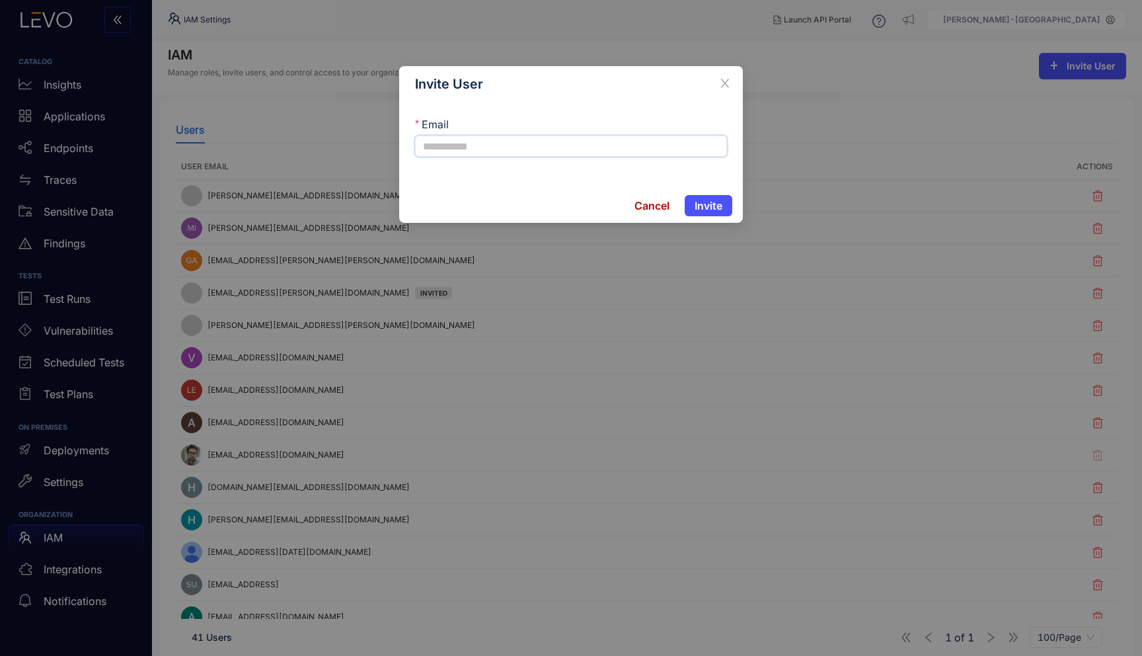
click at [534, 149] on input "Email" at bounding box center [571, 146] width 312 height 21
type input "*"
click at [658, 207] on span "Cancel" at bounding box center [652, 206] width 35 height 12
